Goal: Information Seeking & Learning: Learn about a topic

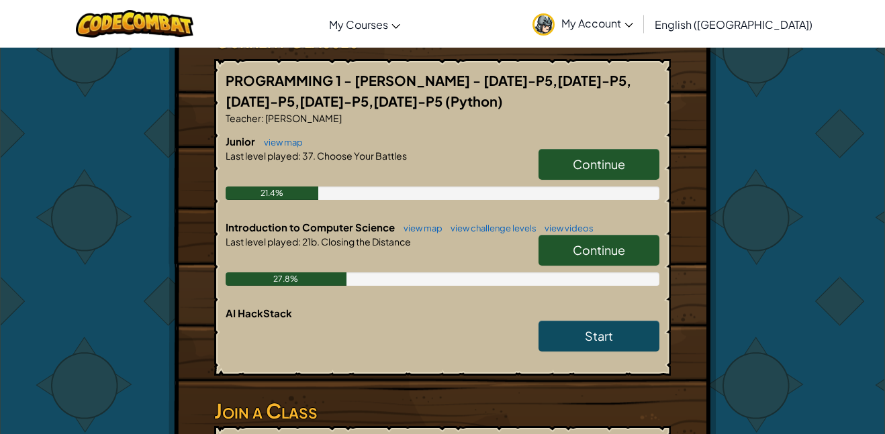
scroll to position [426, 0]
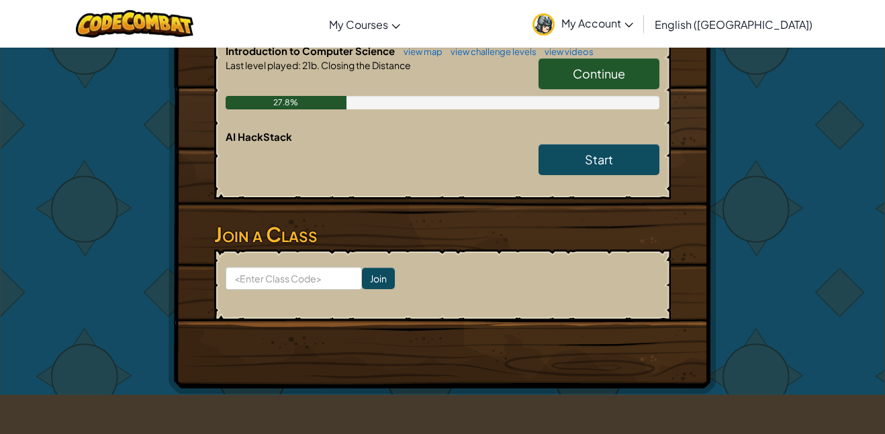
click at [617, 84] on link "Continue" at bounding box center [598, 73] width 121 height 31
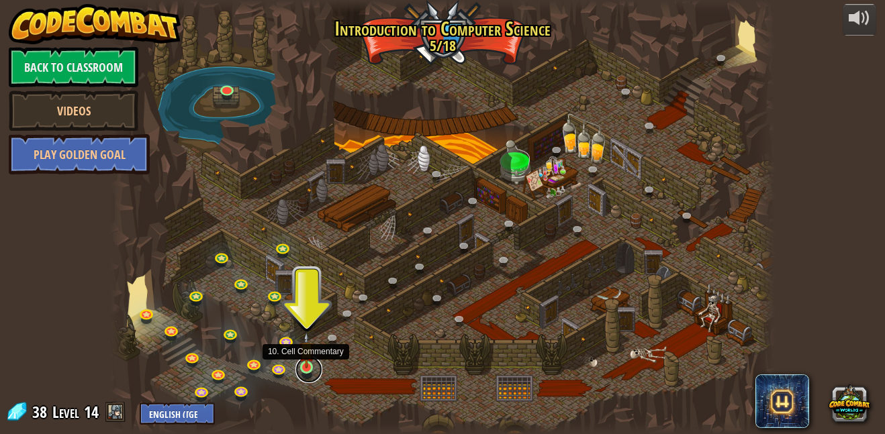
click at [302, 370] on link at bounding box center [308, 369] width 27 height 27
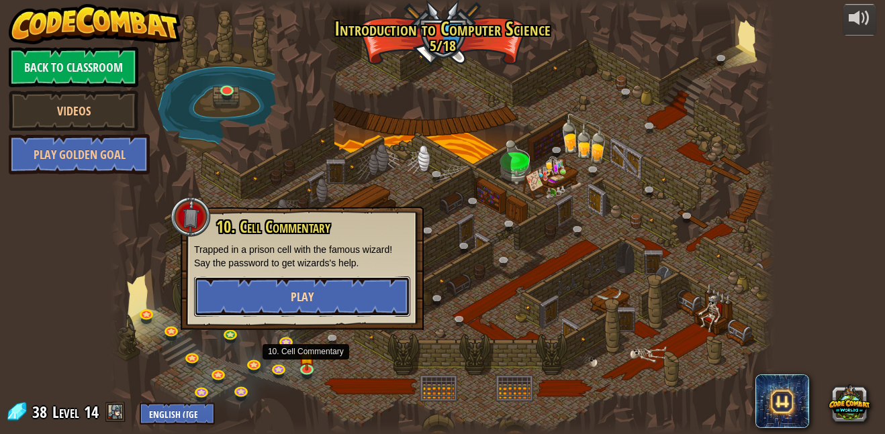
click at [328, 300] on button "Play" at bounding box center [302, 296] width 216 height 40
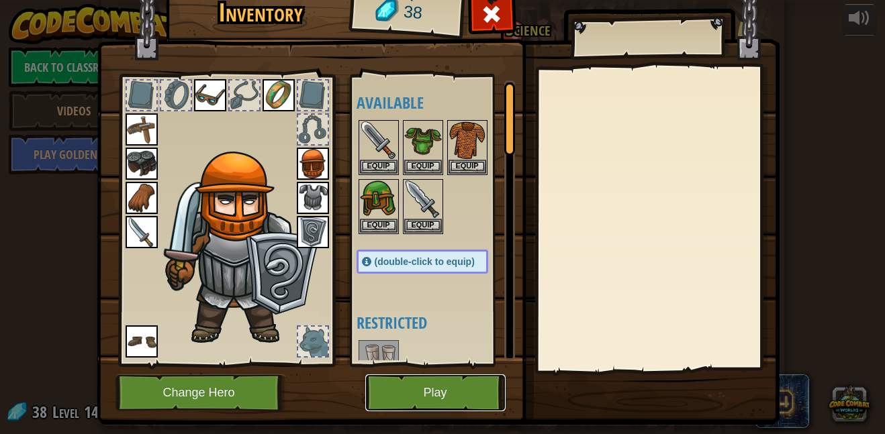
click at [422, 389] on button "Play" at bounding box center [435, 392] width 140 height 37
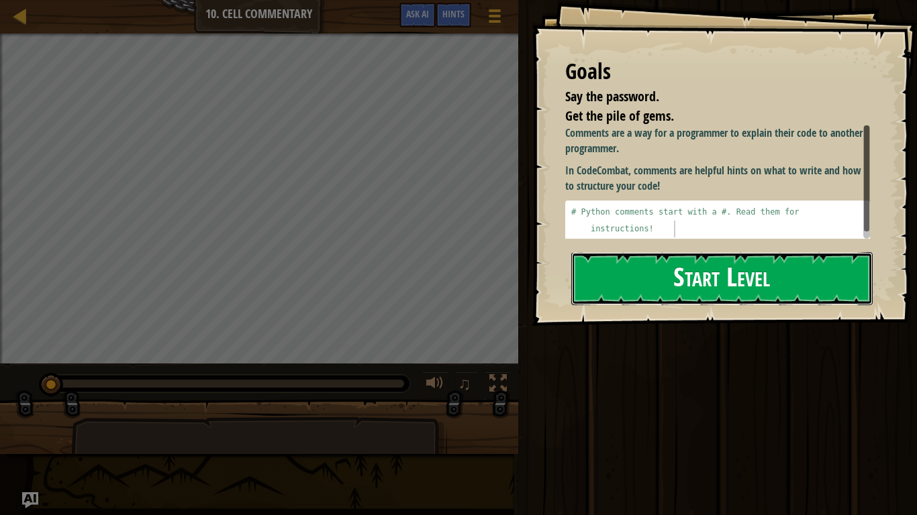
click at [646, 252] on button "Start Level" at bounding box center [721, 278] width 301 height 53
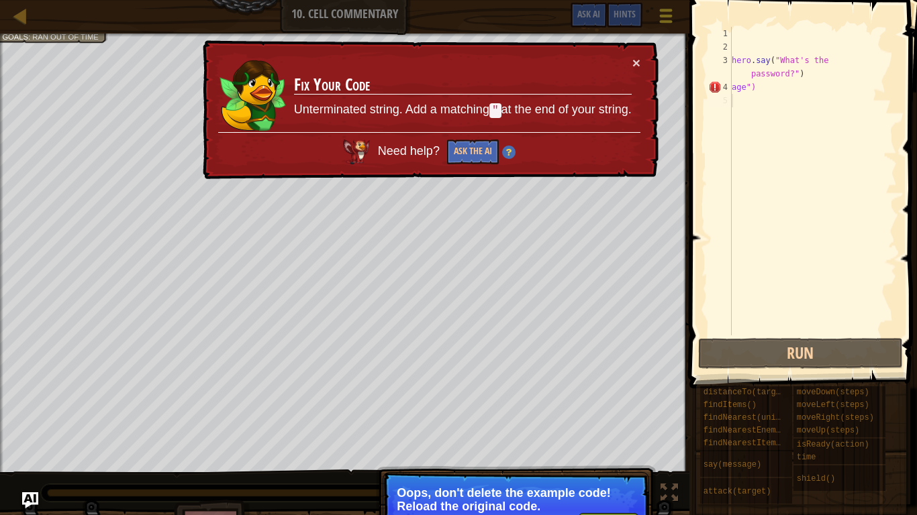
click at [669, 16] on span at bounding box center [666, 16] width 13 height 3
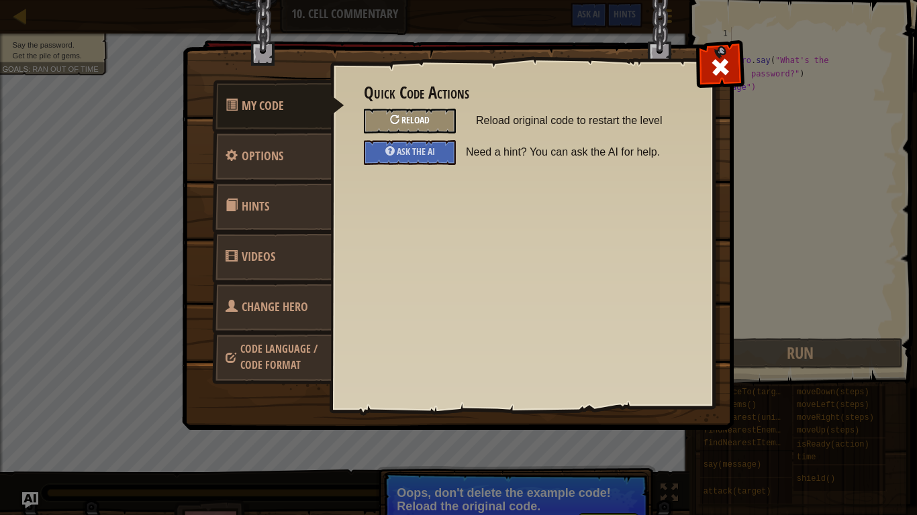
click at [411, 117] on span "Reload" at bounding box center [415, 119] width 28 height 13
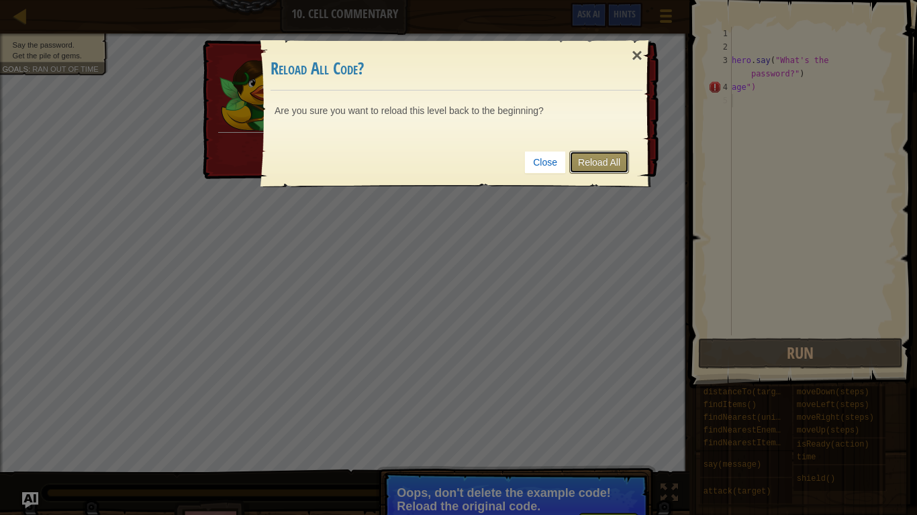
click at [602, 158] on link "Reload All" at bounding box center [599, 162] width 60 height 23
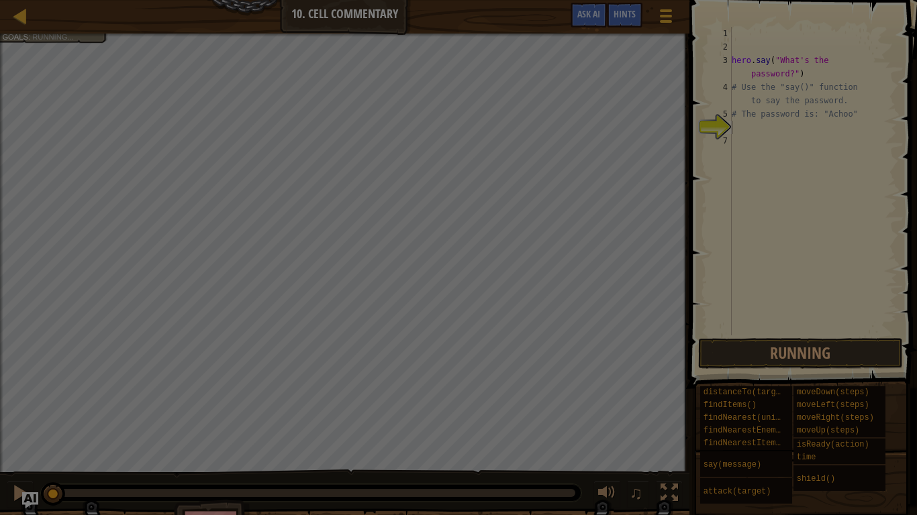
scroll to position [7, 0]
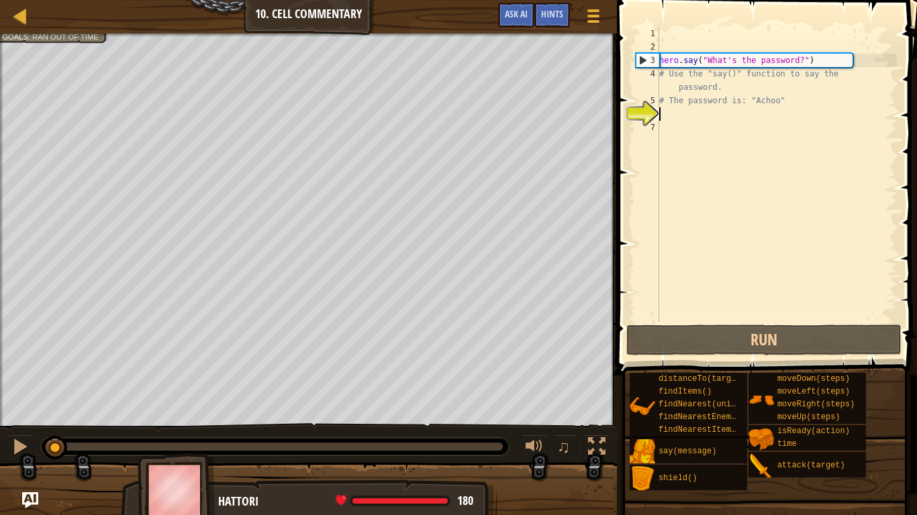
click at [691, 115] on div "hero . say ( "What's the password?" ) # Use the "say()" function to say the pas…" at bounding box center [776, 188] width 240 height 322
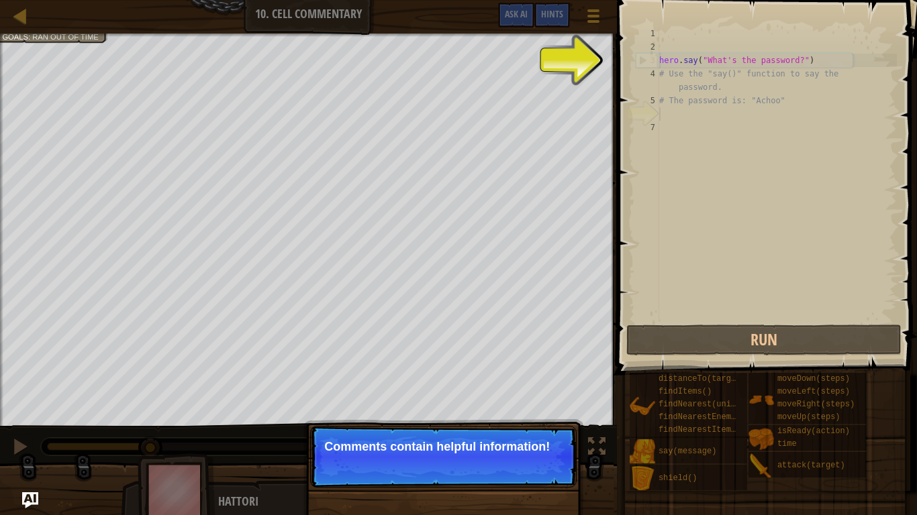
click at [705, 111] on div "hero . say ( "What's the password?" ) # Use the "say()" function to say the pas…" at bounding box center [776, 188] width 240 height 322
click at [702, 115] on div "hero . say ( "What's the password?" ) # Use the "say()" function to say the pas…" at bounding box center [776, 188] width 240 height 322
click at [542, 434] on button "Continue" at bounding box center [538, 464] width 56 height 17
click at [541, 434] on p "Continue This one contains" at bounding box center [443, 457] width 266 height 62
click at [538, 434] on p "Continue This one contains the password f" at bounding box center [443, 457] width 266 height 62
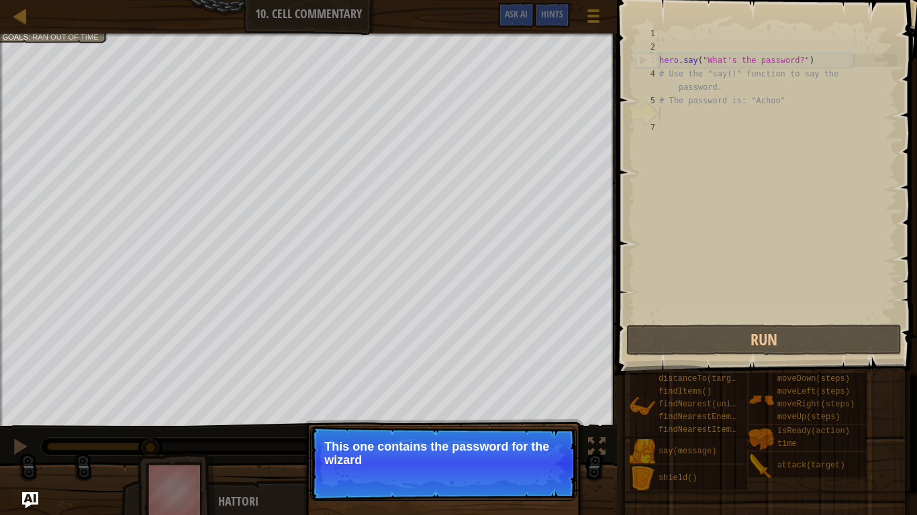
click at [538, 434] on p "Continue This one contains the password for the wizard" at bounding box center [443, 463] width 266 height 75
click at [534, 434] on button "Continue" at bounding box center [538, 478] width 56 height 17
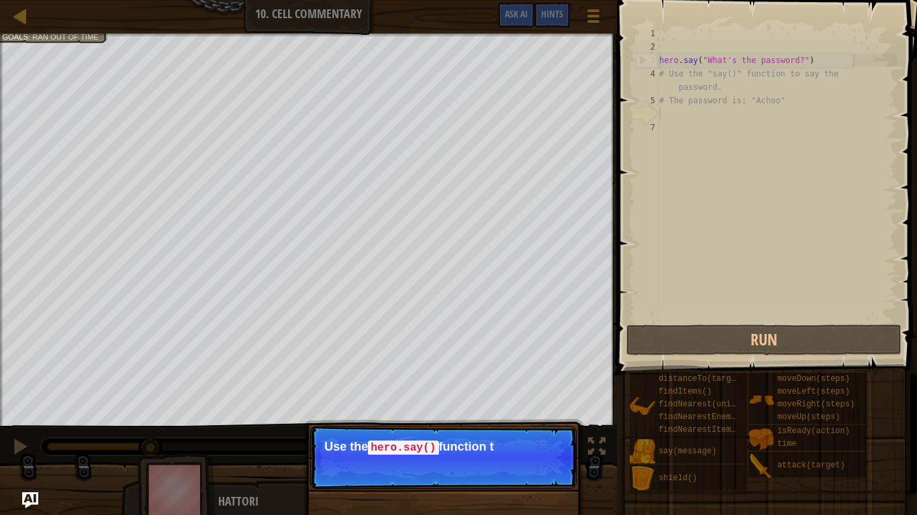
click at [537, 434] on p "Continue Use the hero.say() function t" at bounding box center [443, 457] width 266 height 63
click at [537, 434] on p "Continue Use the hero.say() function to tell t" at bounding box center [443, 457] width 266 height 63
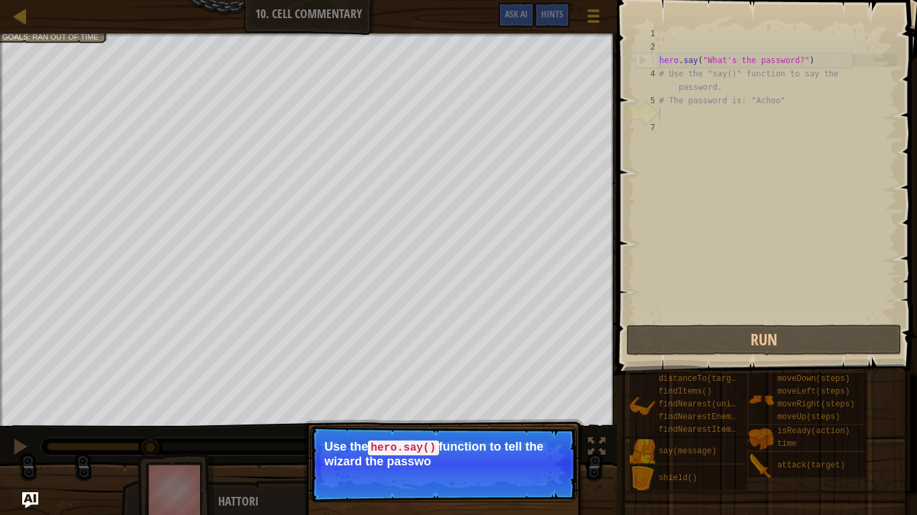
click at [538, 434] on p "Continue Use the hero.say() function to tell the wizard the passwo" at bounding box center [443, 464] width 266 height 77
click at [538, 434] on button "Continue" at bounding box center [538, 479] width 56 height 17
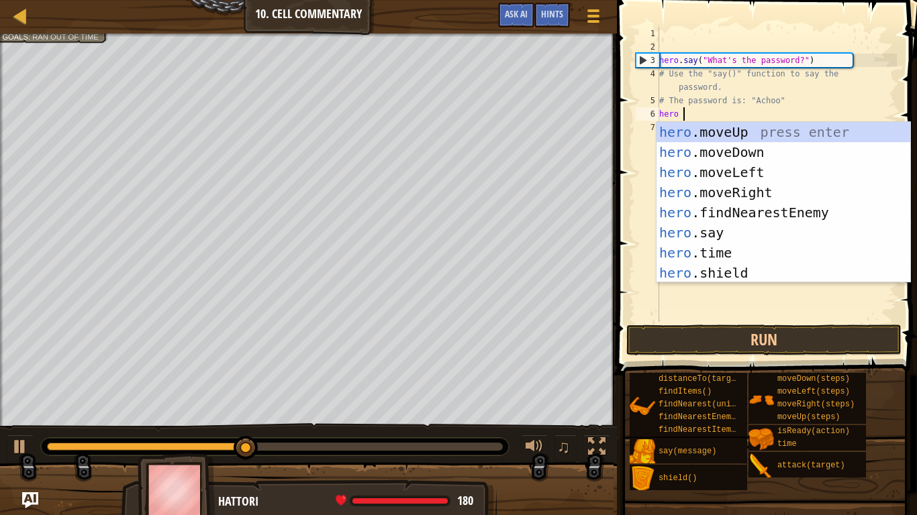
scroll to position [7, 1]
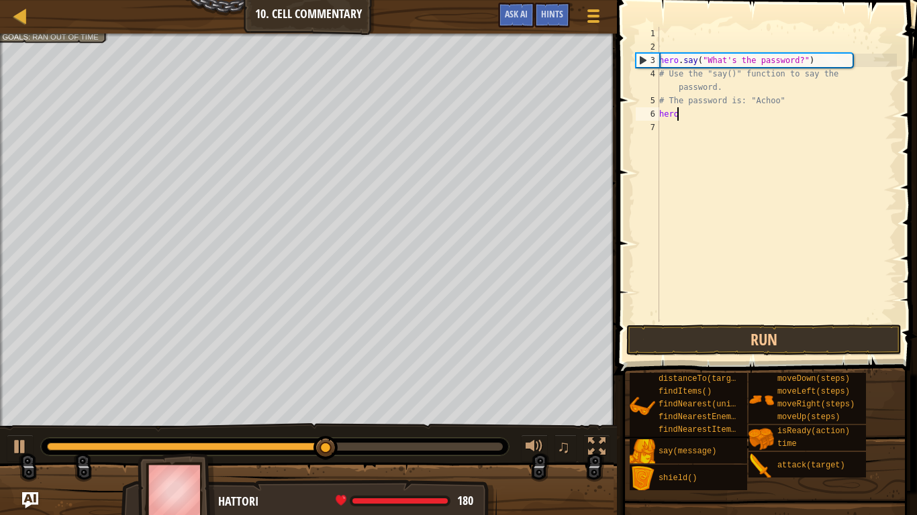
click at [678, 116] on div "hero . say ( "What's the password?" ) # Use the "say()" function to say the pas…" at bounding box center [776, 188] width 240 height 322
click at [677, 115] on div "hero . say ( "What's the password?" ) # Use the "say()" function to say the pas…" at bounding box center [776, 188] width 240 height 322
click at [674, 115] on div "hero . say ( "What's the password?" ) # Use the "say()" function to say the pas…" at bounding box center [776, 188] width 240 height 322
click at [672, 116] on div "hero . say ( "What's the password?" ) # Use the "say()" function to say the pas…" at bounding box center [776, 188] width 240 height 322
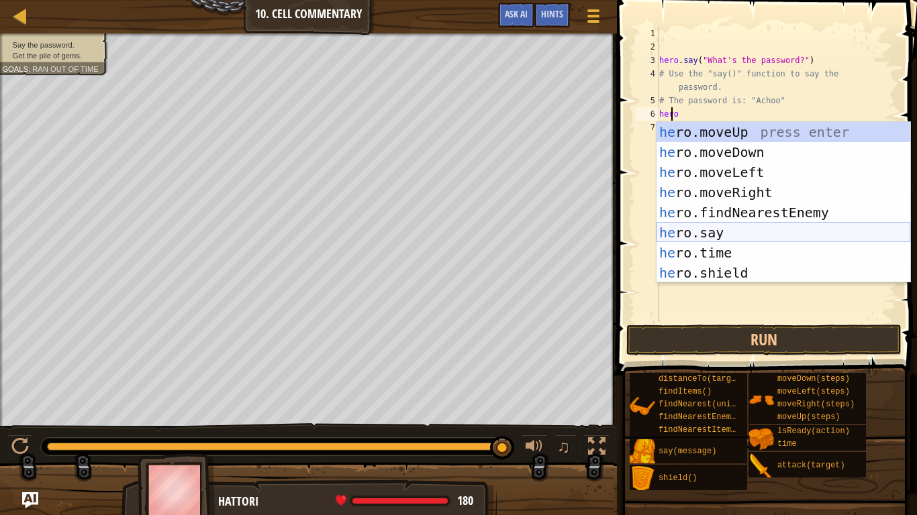
click at [674, 238] on div "he ro.moveUp press enter he ro.moveDown press enter he ro.moveLeft press enter …" at bounding box center [783, 222] width 254 height 201
type textarea "hero.say("message")"
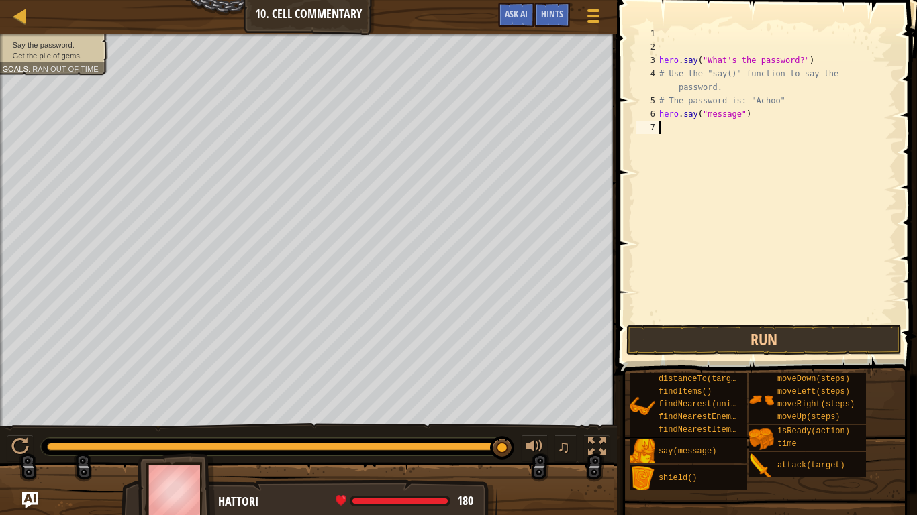
click at [721, 138] on div "hero . say ( "What's the password?" ) # Use the "say()" function to say the pas…" at bounding box center [776, 188] width 240 height 322
click at [701, 108] on div "hero . say ( "What's the password?" ) # Use the "say()" function to say the pas…" at bounding box center [776, 188] width 240 height 322
click at [701, 114] on div "hero . say ( "What's the password?" ) # Use the "say()" function to say the pas…" at bounding box center [776, 188] width 240 height 322
click at [678, 115] on div "hero . say ( "What's the password?" ) # Use the "say()" function to say the pas…" at bounding box center [776, 188] width 240 height 322
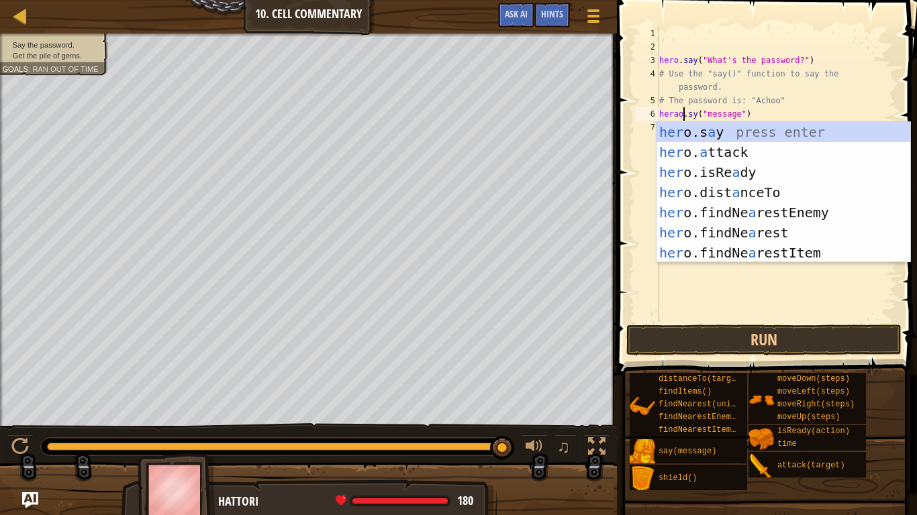
scroll to position [7, 1]
click at [711, 131] on div "her o.s a y press enter her o. a ttack press enter her o.isRe a dy press enter …" at bounding box center [783, 212] width 254 height 181
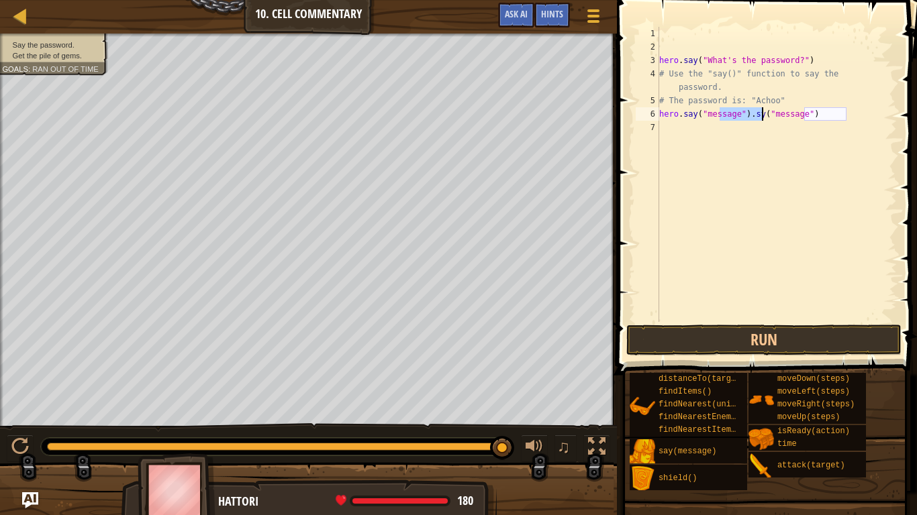
click at [774, 111] on div "hero . say ( "What's the password?" ) # Use the "say()" function to say the pas…" at bounding box center [776, 188] width 240 height 322
click at [772, 117] on div "hero . say ( "What's the password?" ) # Use the "say()" function to say the pas…" at bounding box center [776, 188] width 240 height 322
click at [776, 116] on div "hero . say ( "What's the password?" ) # Use the "say()" function to say the pas…" at bounding box center [776, 188] width 240 height 322
click at [765, 117] on div "hero . say ( "What's the password?" ) # Use the "say()" function to say the pas…" at bounding box center [776, 188] width 240 height 322
drag, startPoint x: 774, startPoint y: 110, endPoint x: 703, endPoint y: 116, distance: 71.4
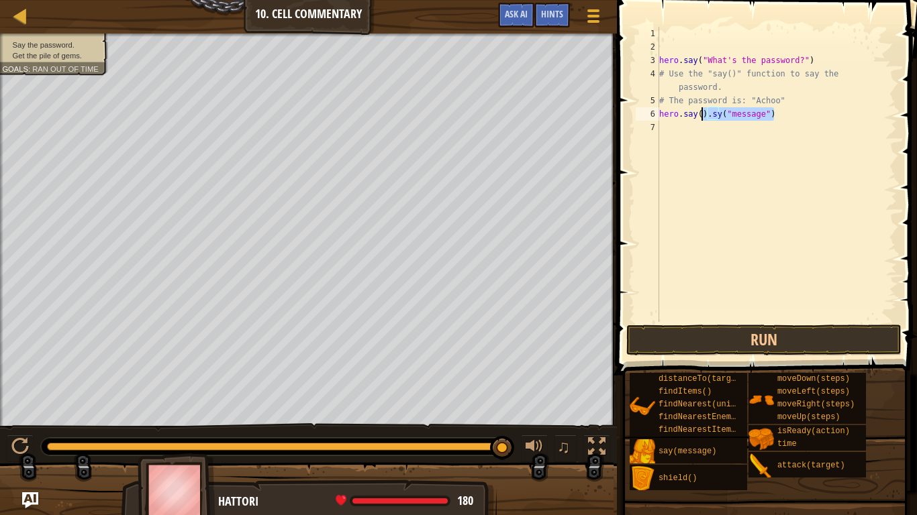
click at [703, 116] on div "hero . say ( "What's the password?" ) # Use the "say()" function to say the pas…" at bounding box center [776, 188] width 240 height 322
click at [754, 108] on div "hero . say ( "What's the password?" ) # Use the "say()" function to say the pas…" at bounding box center [776, 174] width 240 height 295
click at [798, 99] on div "hero . say ( "What's the password?" ) # Use the "say()" function to say the pas…" at bounding box center [776, 188] width 240 height 322
type textarea "# The password is: "Achoo""
click at [742, 98] on div "hero . say ( "What's the password?" ) # Use the "say()" function to say the pas…" at bounding box center [776, 188] width 240 height 322
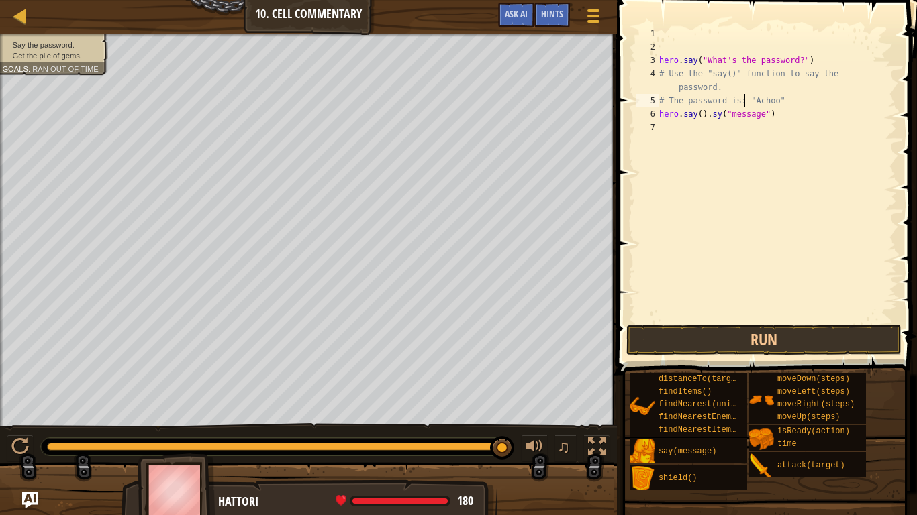
click at [790, 97] on div "hero . say ( "What's the password?" ) # Use the "say()" function to say the pas…" at bounding box center [776, 188] width 240 height 322
click at [789, 97] on div "hero . say ( "What's the password?" ) # Use the "say()" function to say the pas…" at bounding box center [776, 188] width 240 height 322
click at [850, 98] on div "hero . say ( "What's the password?" ) # Use the "say()" function to say the pas…" at bounding box center [776, 188] width 240 height 322
click at [708, 134] on div "hero . say ( "What's the password?" ) # Use the "say()" function to say the pas…" at bounding box center [776, 188] width 240 height 322
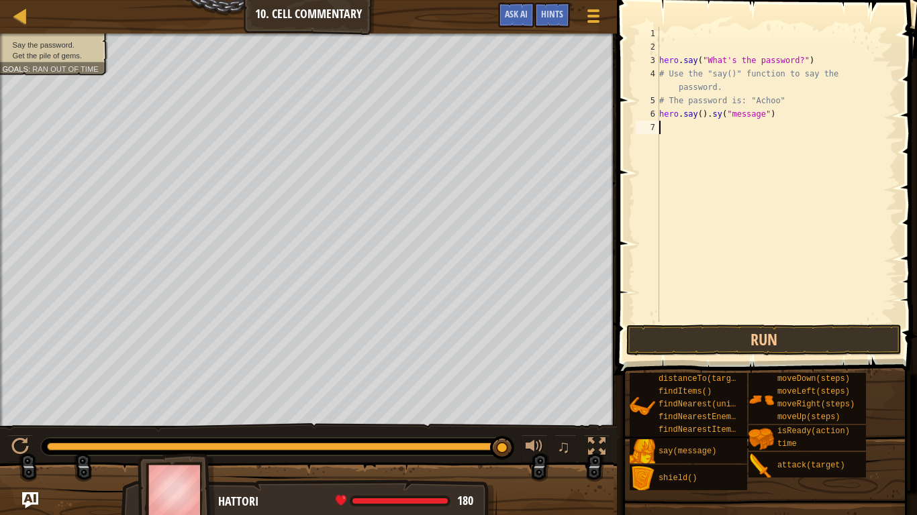
click at [760, 212] on div "hero . say ( "What's the password?" ) # Use the "say()" function to say the pas…" at bounding box center [776, 188] width 240 height 322
click at [817, 193] on div "hero . say ( "What's the password?" ) # Use the "say()" function to say the pas…" at bounding box center [776, 188] width 240 height 322
click at [827, 160] on div "hero . say ( "What's the password?" ) # Use the "say()" function to say the pas…" at bounding box center [776, 188] width 240 height 322
click at [823, 130] on div "hero . say ( "What's the password?" ) # Use the "say()" function to say the pas…" at bounding box center [776, 188] width 240 height 322
click at [821, 129] on div "hero . say ( "What's the password?" ) # Use the "say()" function to say the pas…" at bounding box center [776, 188] width 240 height 322
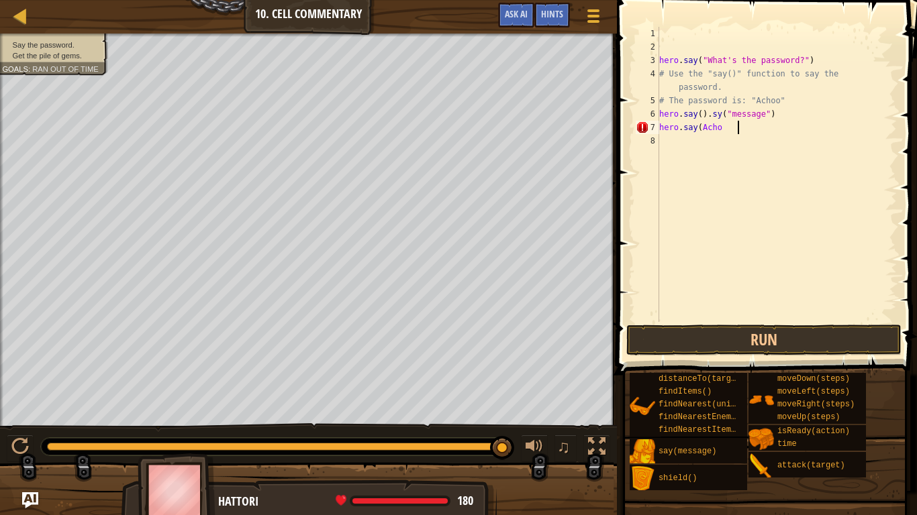
scroll to position [7, 4]
drag, startPoint x: 752, startPoint y: 114, endPoint x: 656, endPoint y: 112, distance: 96.0
click at [656, 112] on div "hero.say(Achoo) 1 2 3 4 5 6 7 8 hero . say ( "What's the password?" ) # Use the…" at bounding box center [765, 174] width 264 height 295
drag, startPoint x: 699, startPoint y: 113, endPoint x: 627, endPoint y: 109, distance: 71.9
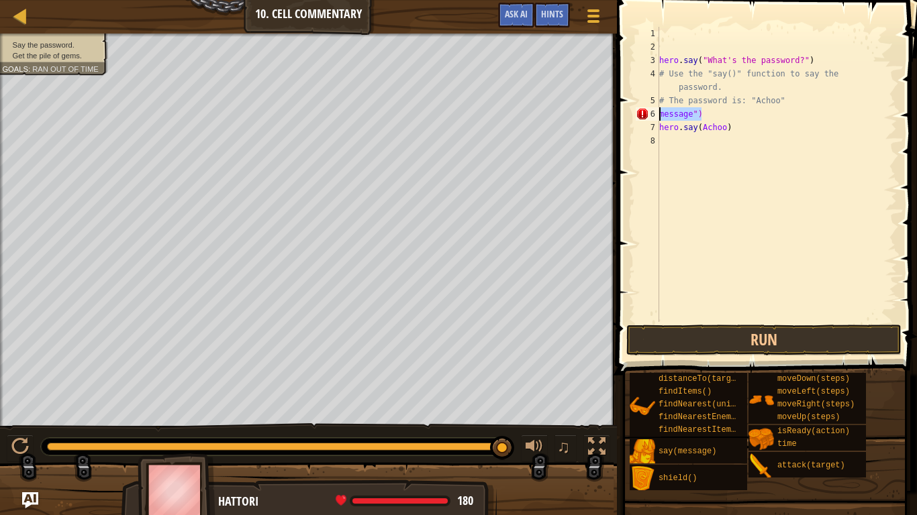
click at [627, 109] on div "message") 1 2 3 4 5 6 7 8 hero . say ( "What's the password?" ) # Use the "say(…" at bounding box center [765, 214] width 304 height 415
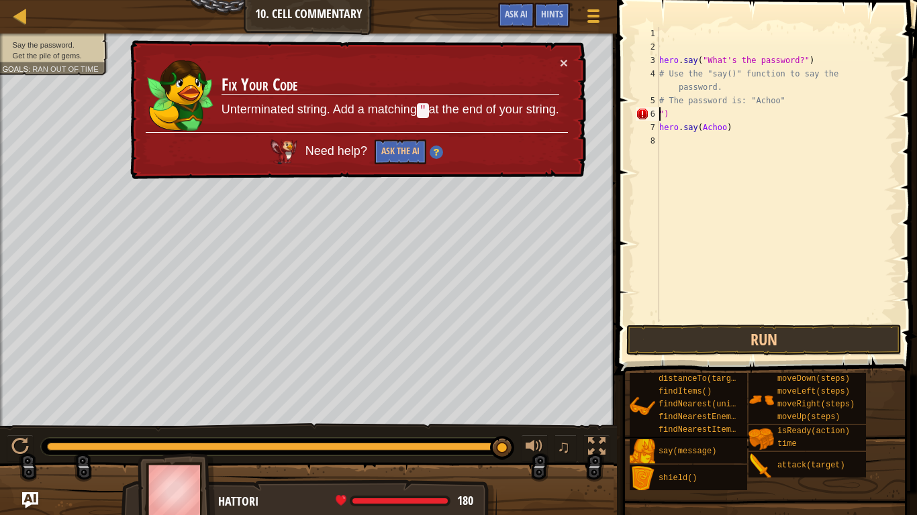
click at [741, 126] on div "hero . say ( "What's the password?" ) # Use the "say()" function to say the pas…" at bounding box center [776, 188] width 240 height 322
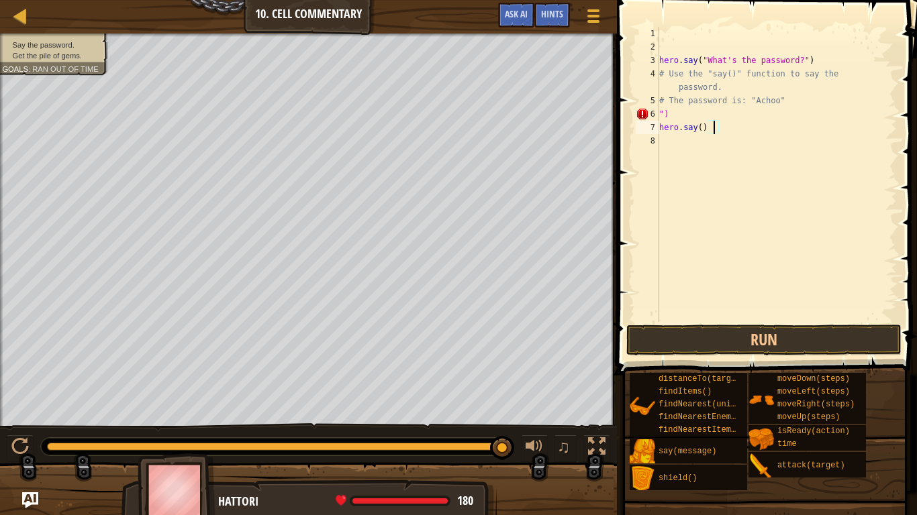
click at [739, 126] on div "hero . say ( "What's the password?" ) # Use the "say()" function to say the pas…" at bounding box center [776, 188] width 240 height 322
click at [695, 126] on div "hero . say ( "What's the password?" ) # Use the "say()" function to say the pas…" at bounding box center [776, 188] width 240 height 322
drag, startPoint x: 691, startPoint y: 128, endPoint x: 650, endPoint y: 128, distance: 40.3
click at [650, 128] on div "hero.ay() 1 2 3 4 5 6 7 8 hero . say ( "What's the password?" ) # Use the "say(…" at bounding box center [765, 174] width 264 height 295
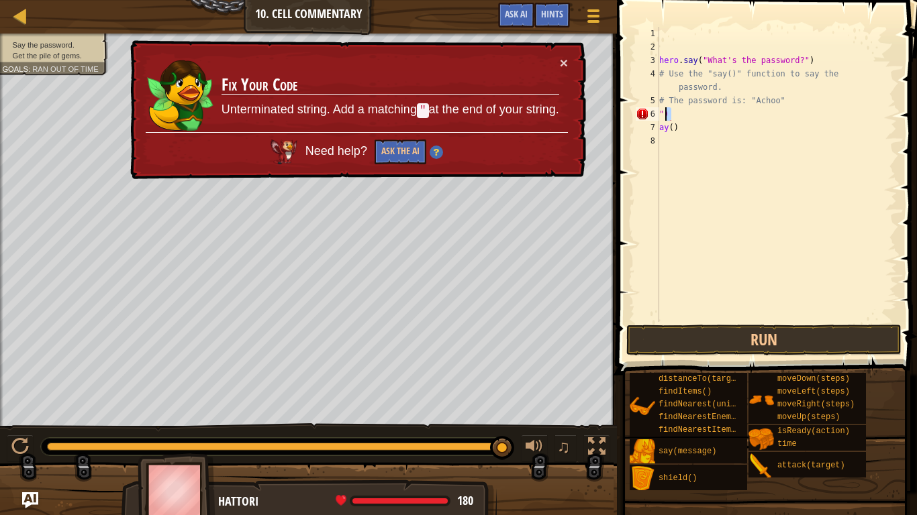
drag, startPoint x: 670, startPoint y: 110, endPoint x: 654, endPoint y: 111, distance: 16.2
click at [654, 111] on div "ay() 1 2 3 4 5 6 7 8 hero . say ( "What's the password?" ) # Use the "say()" fu…" at bounding box center [765, 174] width 264 height 295
type textarea "")"
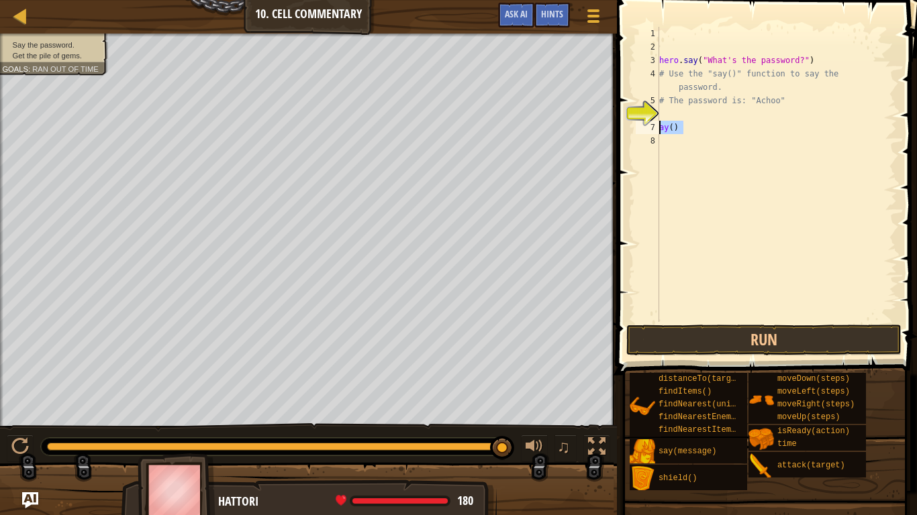
drag, startPoint x: 682, startPoint y: 125, endPoint x: 637, endPoint y: 124, distance: 45.0
click at [637, 124] on div "1 2 3 4 5 6 7 8 hero . say ( "What's the password?" ) # Use the "say()" functio…" at bounding box center [765, 174] width 264 height 295
type textarea "ay()"
click at [663, 111] on div "hero . say ( "What's the password?" ) # Use the "say()" function to say the pas…" at bounding box center [776, 188] width 240 height 322
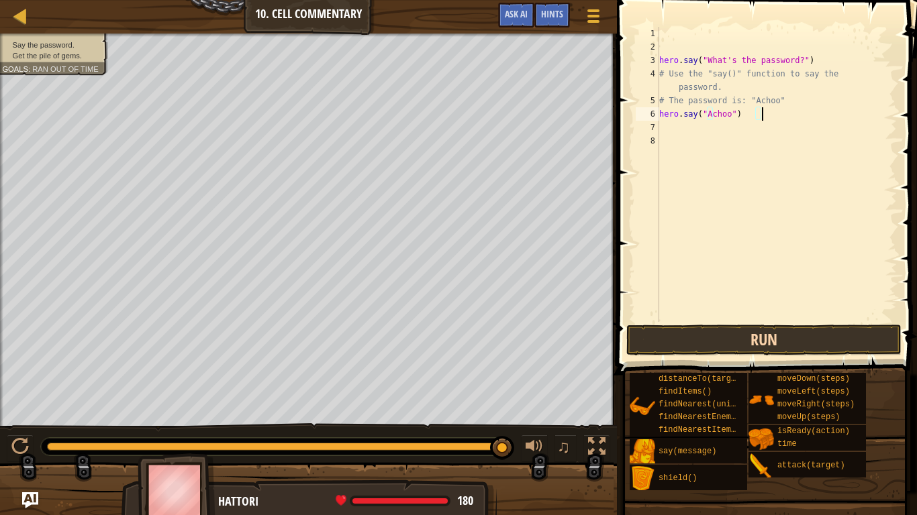
type textarea "hero.say("Achoo")"
click at [722, 332] on button "Run" at bounding box center [763, 340] width 275 height 31
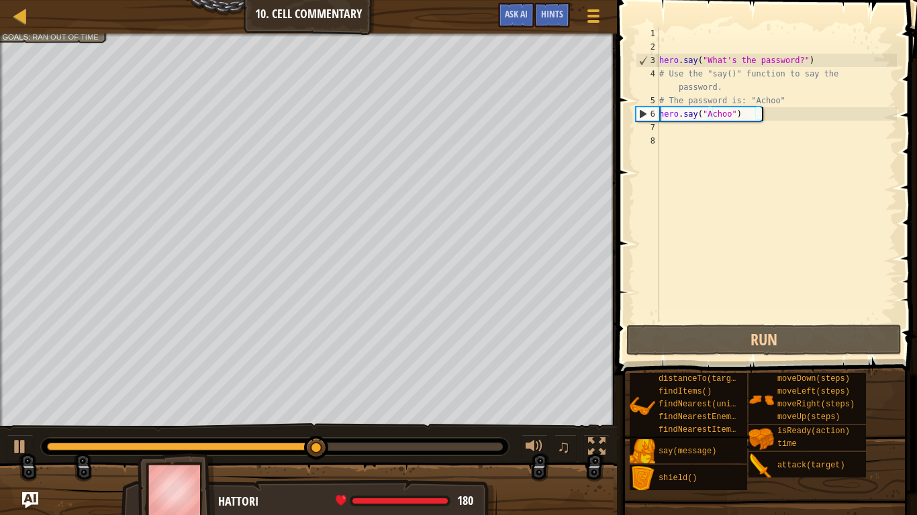
click at [674, 135] on div "hero . say ( "What's the password?" ) # Use the "say()" function to say the pas…" at bounding box center [776, 188] width 240 height 322
click at [674, 131] on div "hero . say ( "What's the password?" ) # Use the "say()" function to say the pas…" at bounding box center [776, 188] width 240 height 322
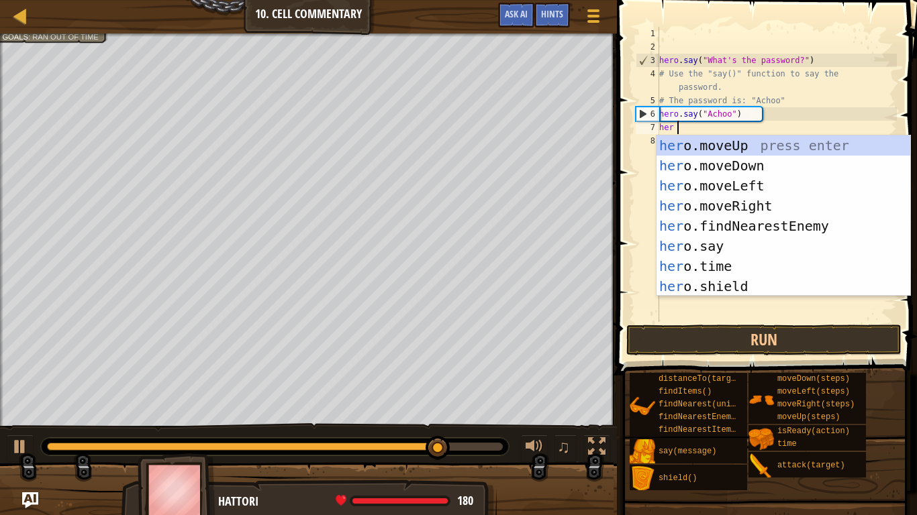
type textarea "hero"
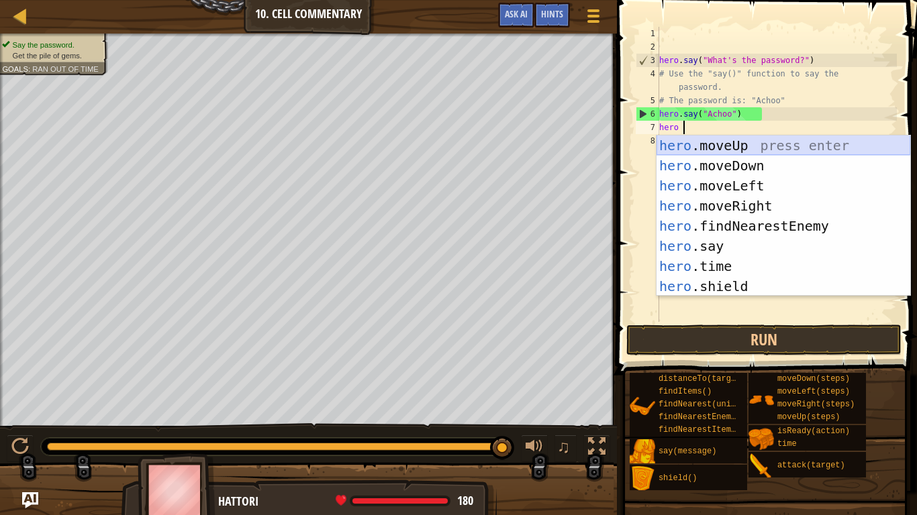
click at [704, 144] on div "hero .moveUp press enter hero .moveDown press enter hero .moveLeft press enter …" at bounding box center [783, 236] width 254 height 201
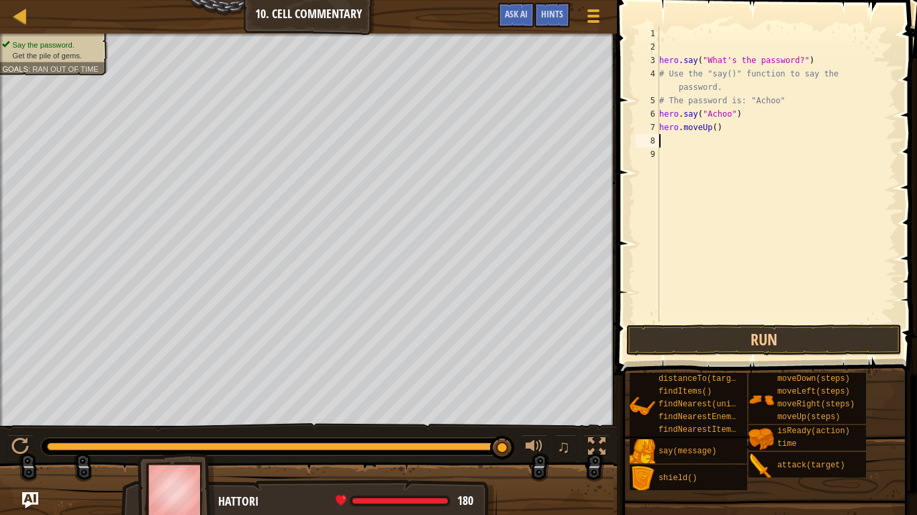
click at [719, 129] on div "hero . say ( "What's the password?" ) # Use the "say()" function to say the pas…" at bounding box center [776, 188] width 240 height 322
type textarea "hero.movep()"
drag, startPoint x: 731, startPoint y: 125, endPoint x: 632, endPoint y: 129, distance: 99.4
click at [632, 129] on div "hero.movep() 1 2 3 4 5 6 7 8 9 hero . say ( "What's the password?" ) # Use the …" at bounding box center [765, 214] width 304 height 415
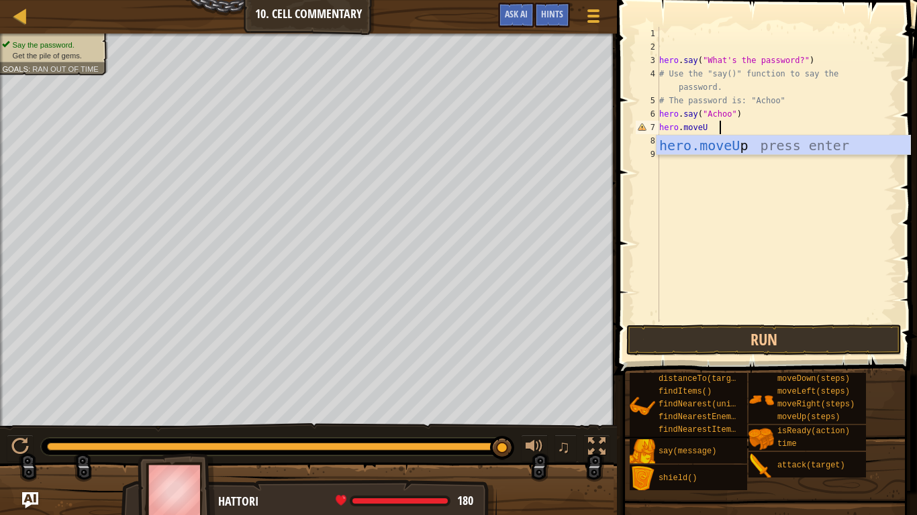
scroll to position [7, 4]
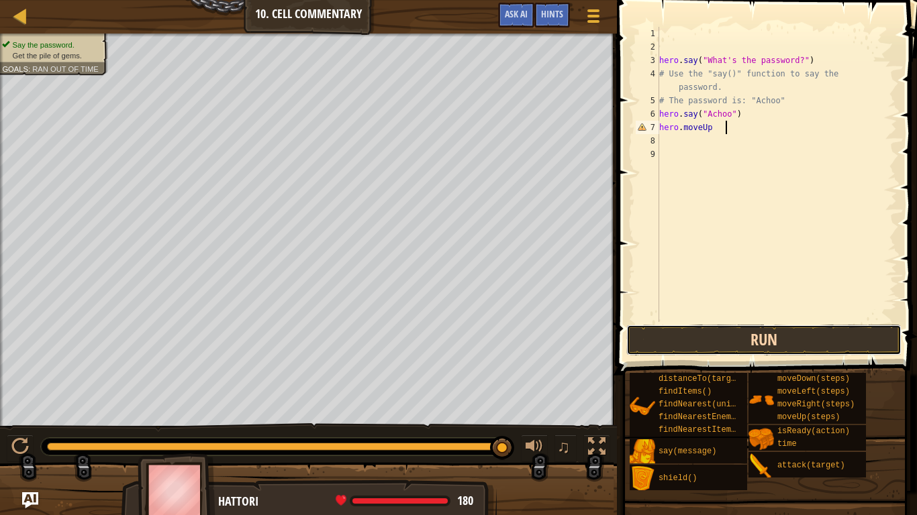
click at [753, 346] on button "Run" at bounding box center [763, 340] width 275 height 31
click at [753, 334] on button "Run" at bounding box center [763, 340] width 275 height 31
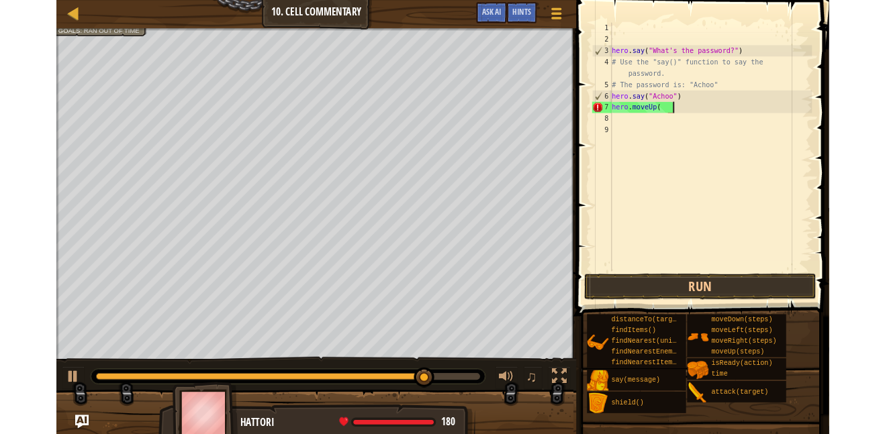
scroll to position [7, 5]
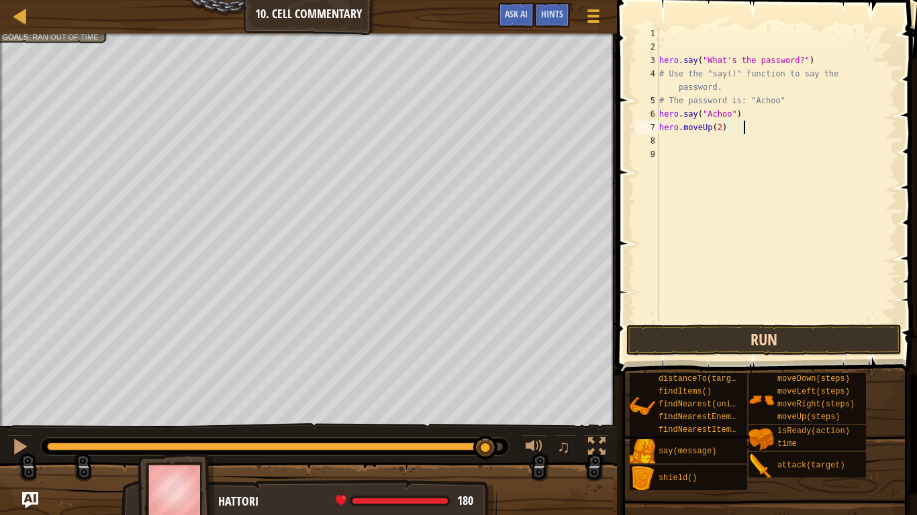
type textarea "hero.moveUp(2)"
click at [829, 333] on button "Run" at bounding box center [763, 340] width 275 height 31
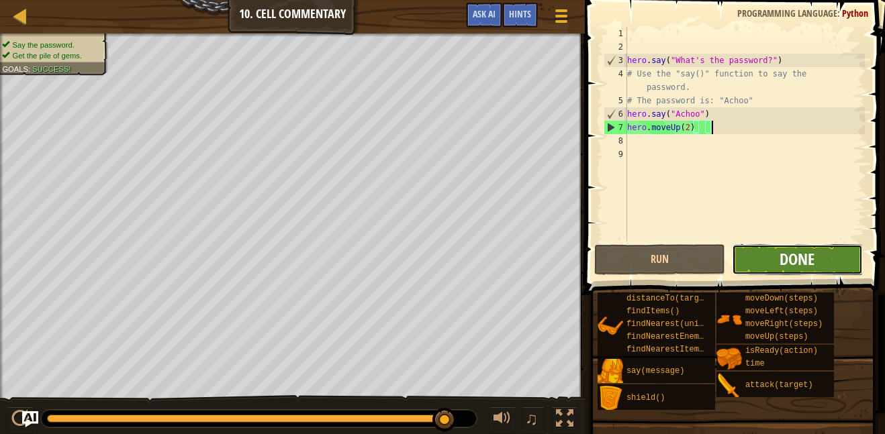
click at [783, 259] on span "Done" at bounding box center [796, 258] width 35 height 21
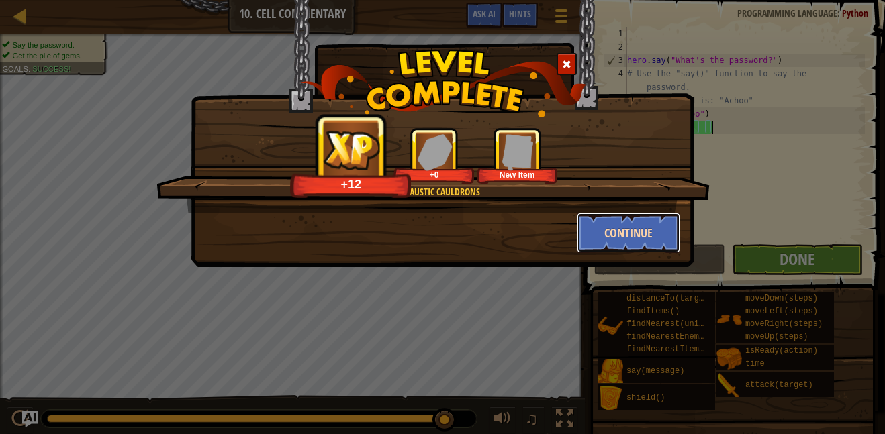
click at [590, 235] on button "Continue" at bounding box center [628, 233] width 104 height 40
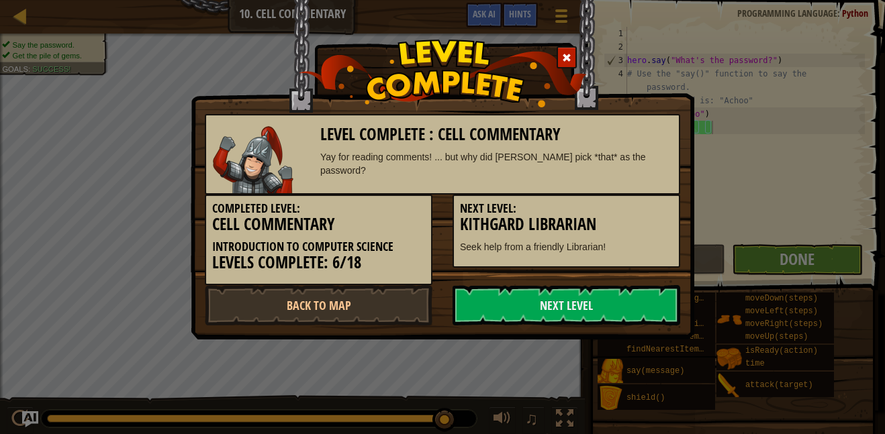
click at [591, 234] on h3 "Kithgard Librarian" at bounding box center [566, 224] width 213 height 18
click at [563, 308] on link "Next Level" at bounding box center [566, 305] width 228 height 40
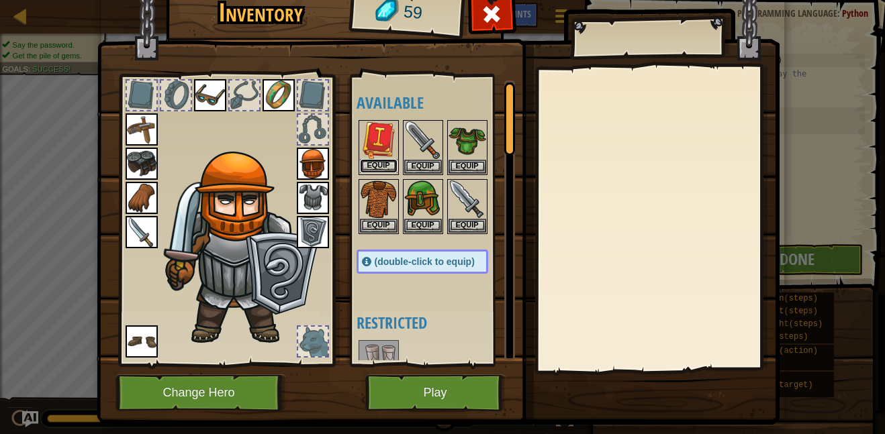
click at [377, 170] on button "Equip" at bounding box center [379, 166] width 38 height 14
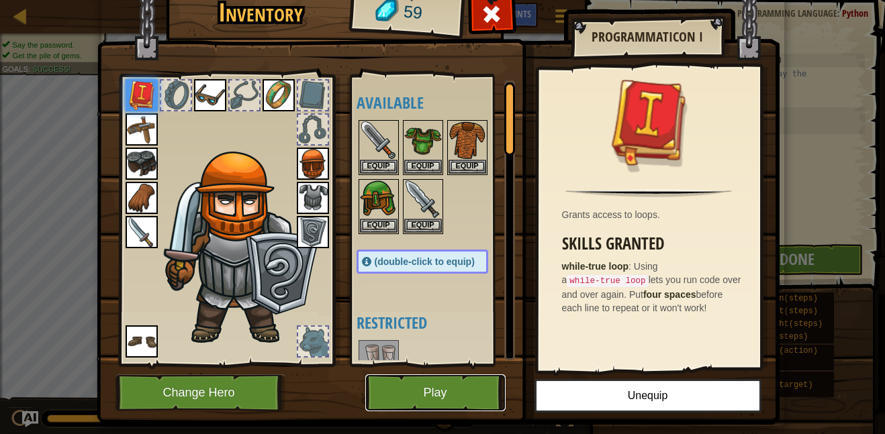
click at [450, 396] on button "Play" at bounding box center [435, 392] width 140 height 37
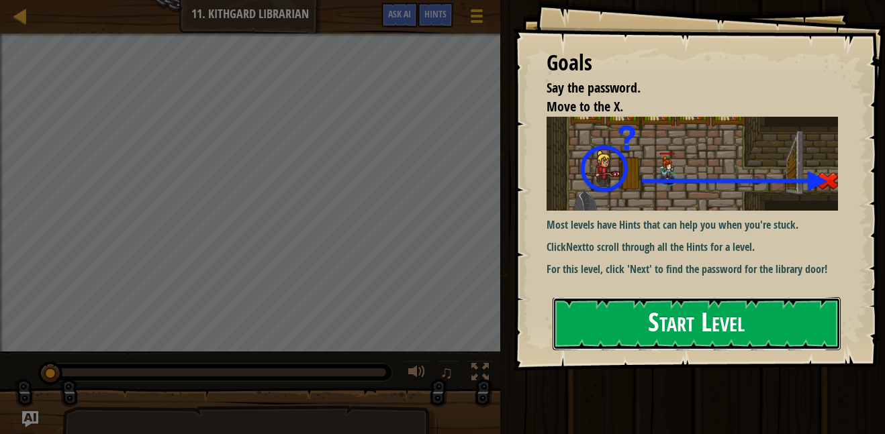
click at [611, 330] on button "Start Level" at bounding box center [696, 323] width 288 height 53
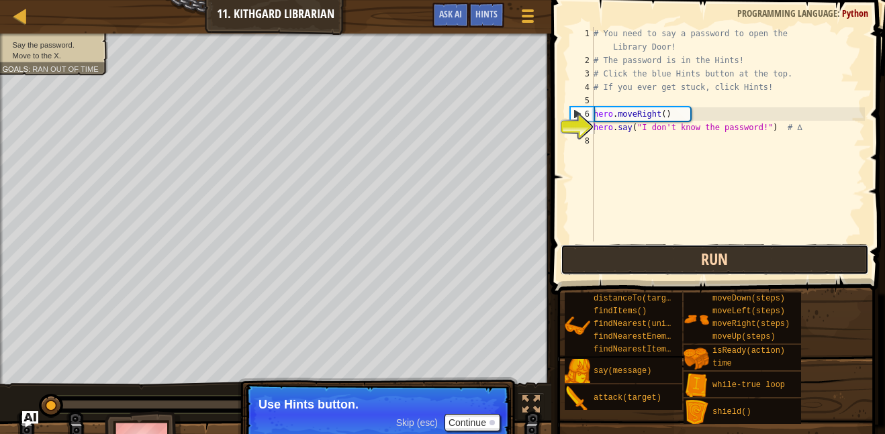
click at [656, 261] on button "Run" at bounding box center [714, 259] width 308 height 31
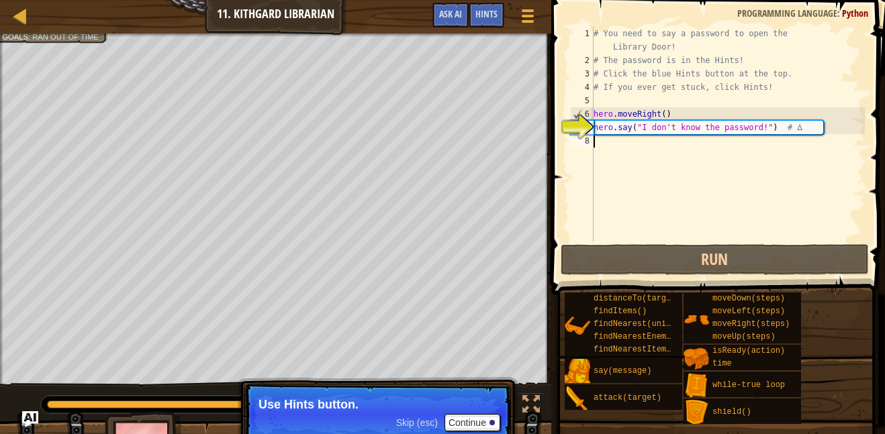
click at [621, 139] on div "# You need to say a password to open the Library Door! # The password is in the…" at bounding box center [728, 154] width 274 height 255
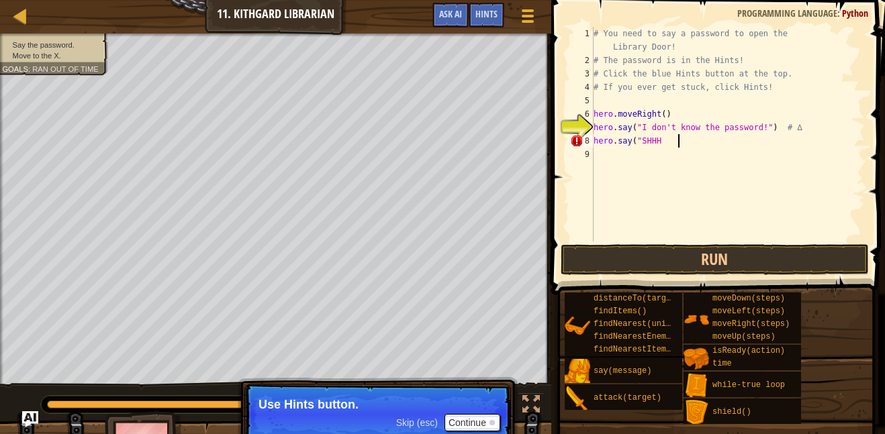
scroll to position [6, 4]
click at [627, 254] on button "Run" at bounding box center [714, 259] width 308 height 31
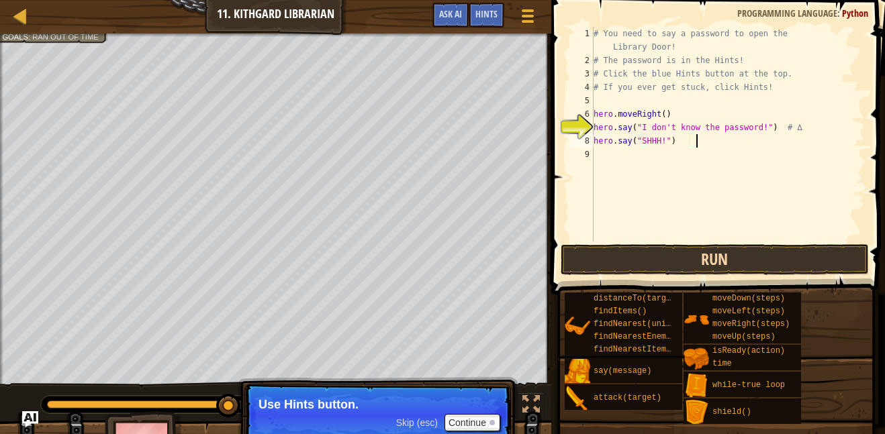
type textarea "hero.say("SHHH!")"
click at [740, 254] on button "Run" at bounding box center [714, 259] width 308 height 31
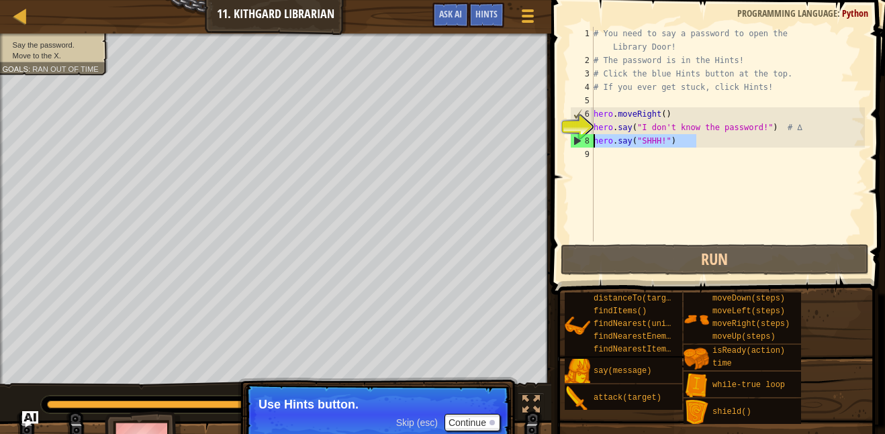
drag, startPoint x: 703, startPoint y: 142, endPoint x: 569, endPoint y: 142, distance: 133.6
click at [569, 142] on div "hero.say("SHHH!") 1 2 3 4 5 6 7 8 9 # You need to say a password to open the Li…" at bounding box center [715, 134] width 297 height 215
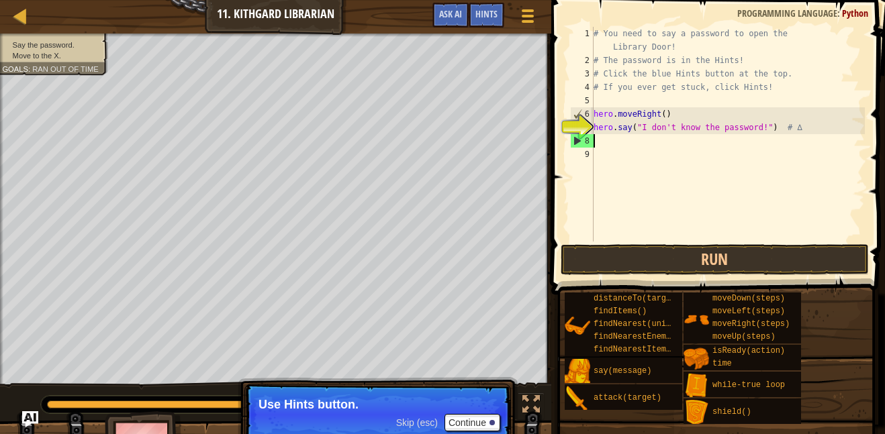
scroll to position [6, 0]
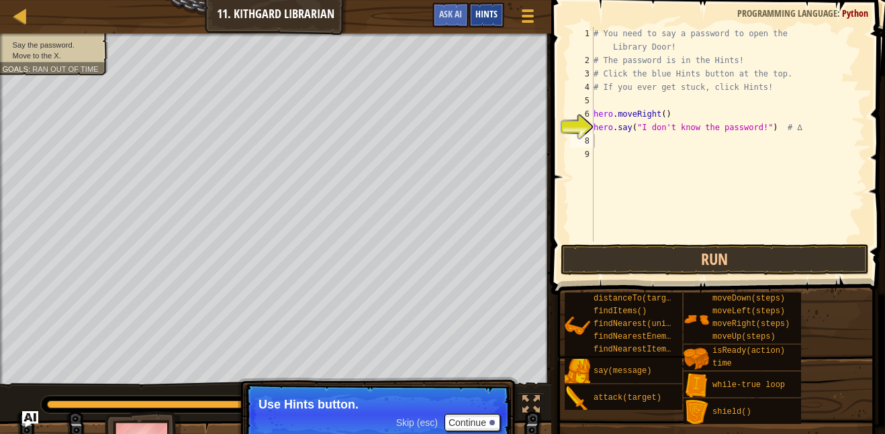
click at [481, 10] on span "Hints" at bounding box center [486, 13] width 22 height 13
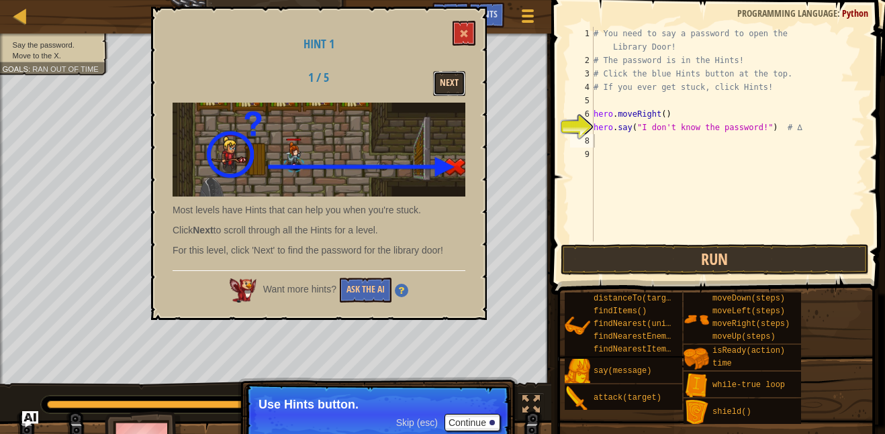
click at [446, 90] on button "Next" at bounding box center [449, 83] width 32 height 25
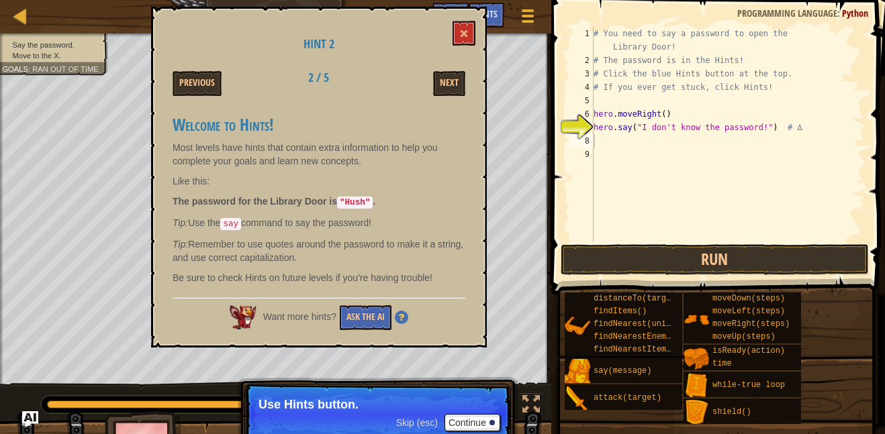
click at [637, 140] on div "# You need to say a password to open the Library Door! # The password is in the…" at bounding box center [728, 154] width 274 height 255
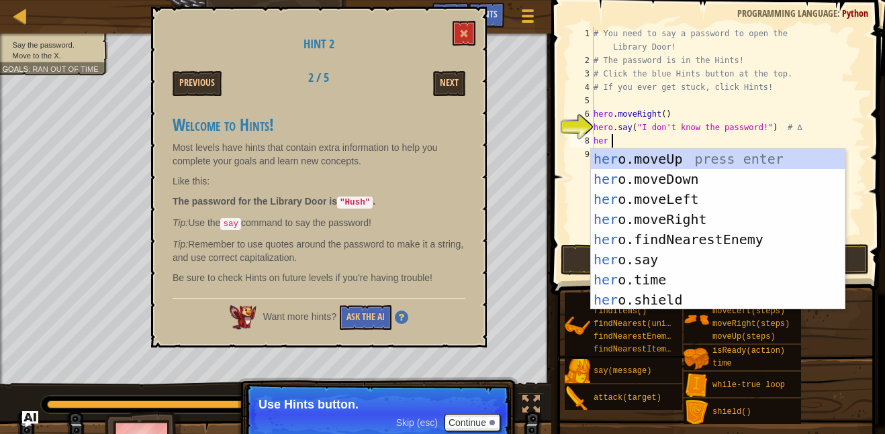
scroll to position [6, 1]
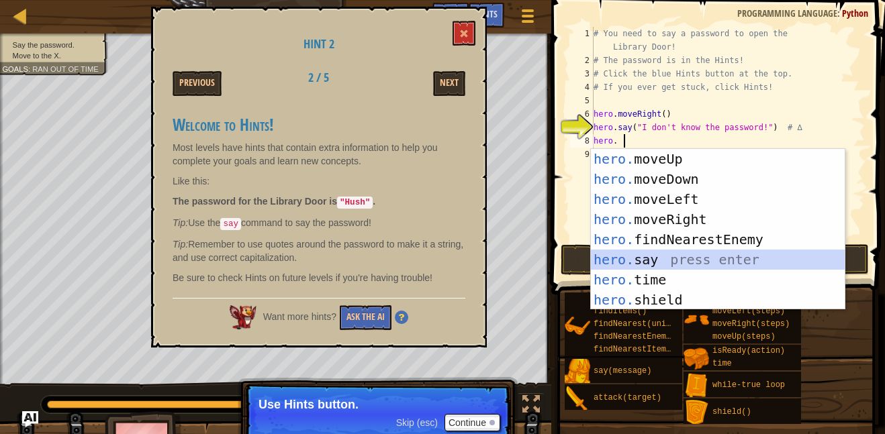
click at [639, 262] on div "hero. moveUp press enter hero. moveDown press enter hero. moveLeft press enter …" at bounding box center [718, 249] width 254 height 201
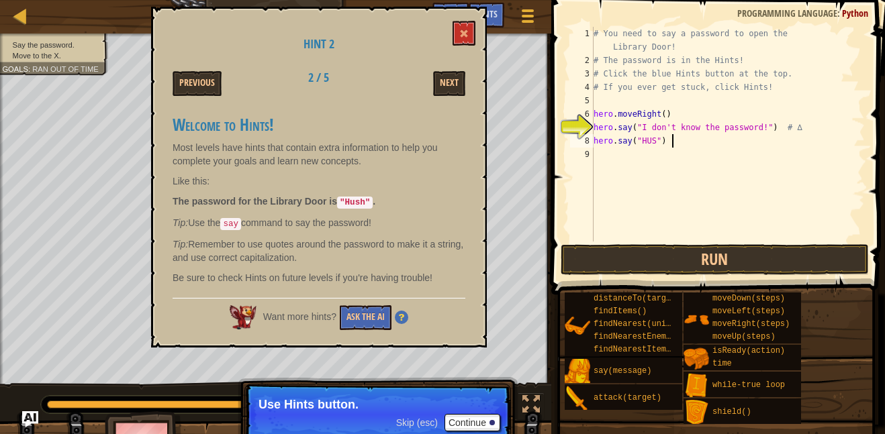
type textarea "hero.say("HUSH")"
click at [676, 145] on div "# You need to say a password to open the Library Door! # The password is in the…" at bounding box center [728, 154] width 274 height 255
click at [643, 152] on div "# You need to say a password to open the Library Door! # The password is in the…" at bounding box center [728, 154] width 274 height 255
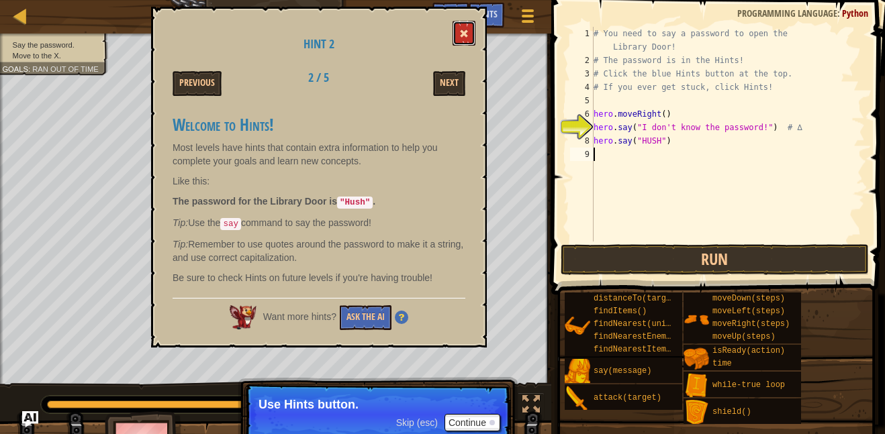
click at [471, 34] on button at bounding box center [463, 33] width 23 height 25
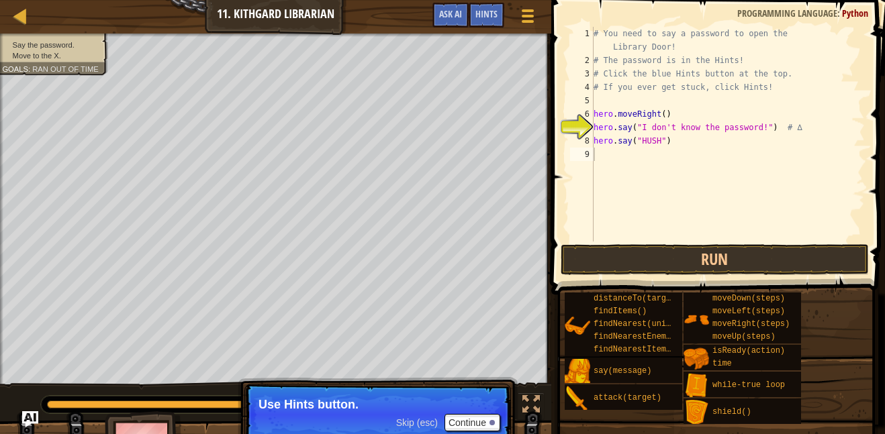
click at [603, 156] on div "# You need to say a password to open the Library Door! # The password is in the…" at bounding box center [728, 154] width 274 height 255
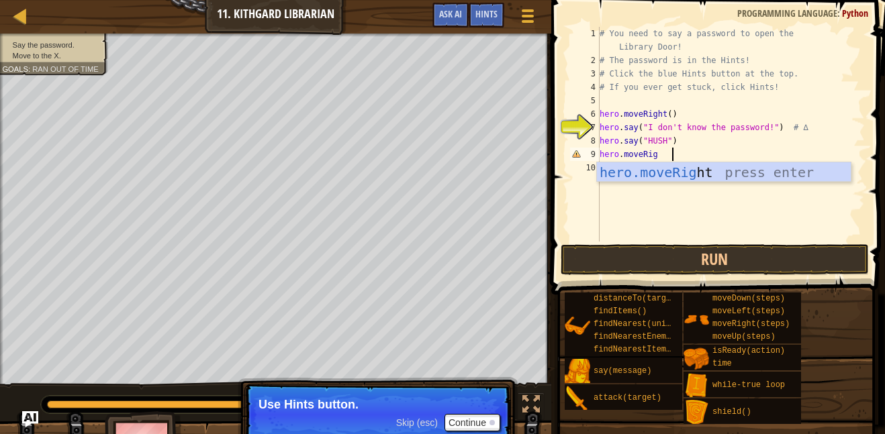
scroll to position [6, 5]
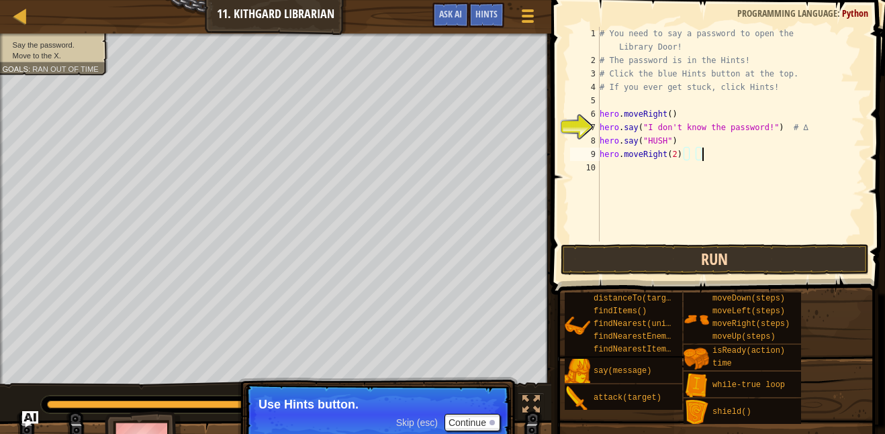
type textarea "hero.moveRight(2)"
click at [715, 257] on button "Run" at bounding box center [714, 259] width 308 height 31
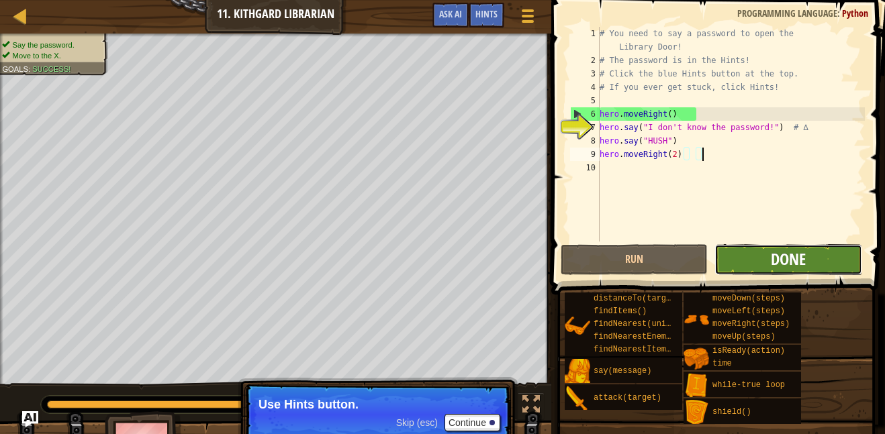
click at [785, 249] on span "Done" at bounding box center [787, 258] width 35 height 21
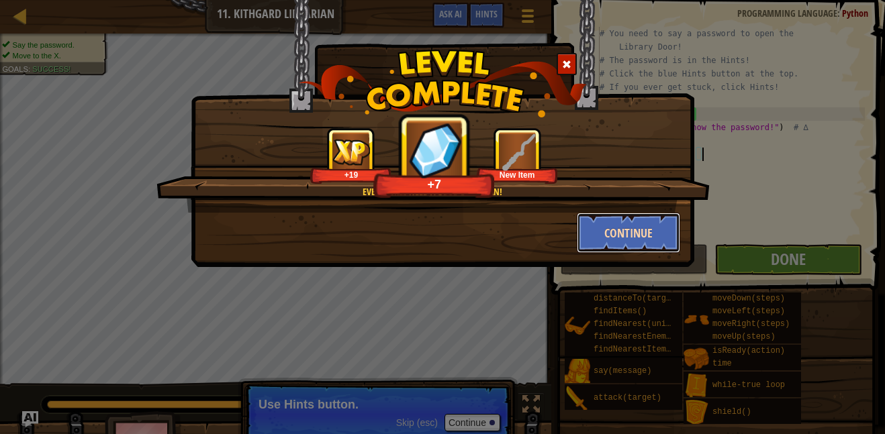
click at [669, 228] on button "Continue" at bounding box center [628, 233] width 104 height 40
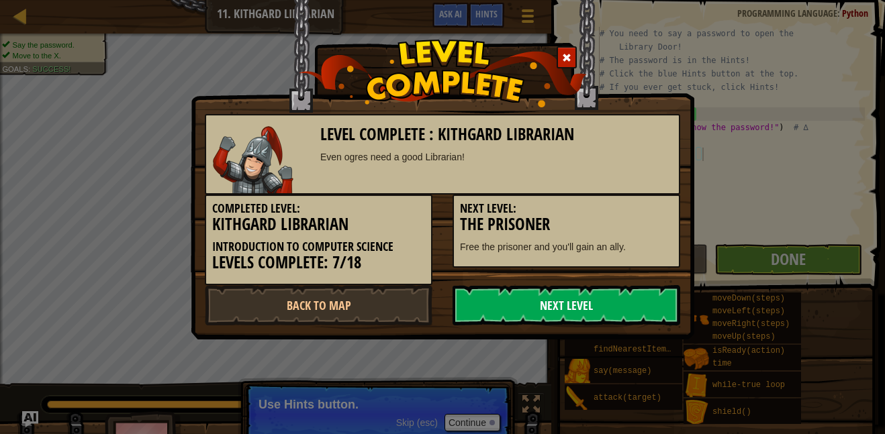
click at [503, 303] on link "Next Level" at bounding box center [566, 305] width 228 height 40
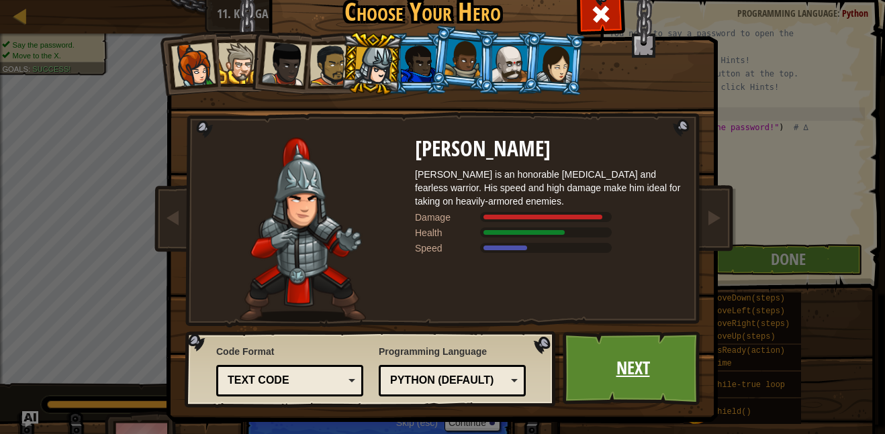
click at [607, 373] on link "Next" at bounding box center [632, 369] width 140 height 74
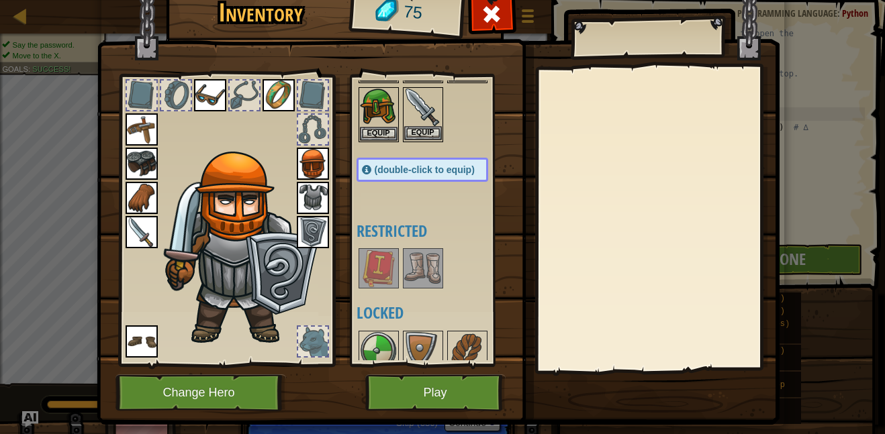
scroll to position [95, 0]
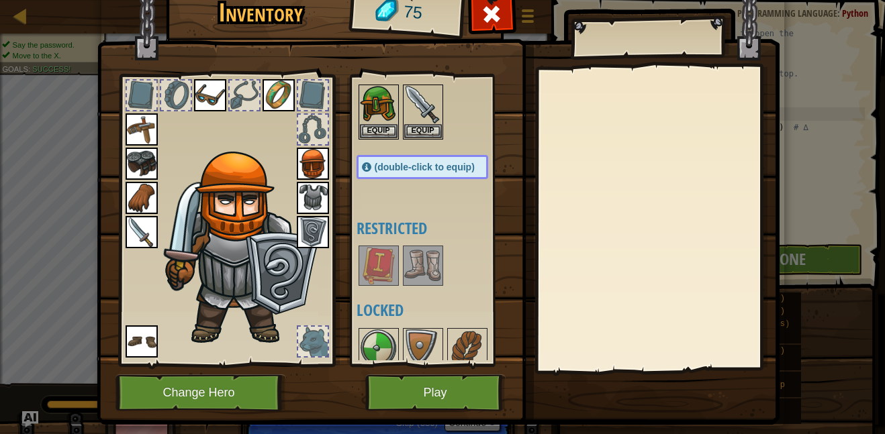
click at [378, 262] on img at bounding box center [379, 266] width 38 height 38
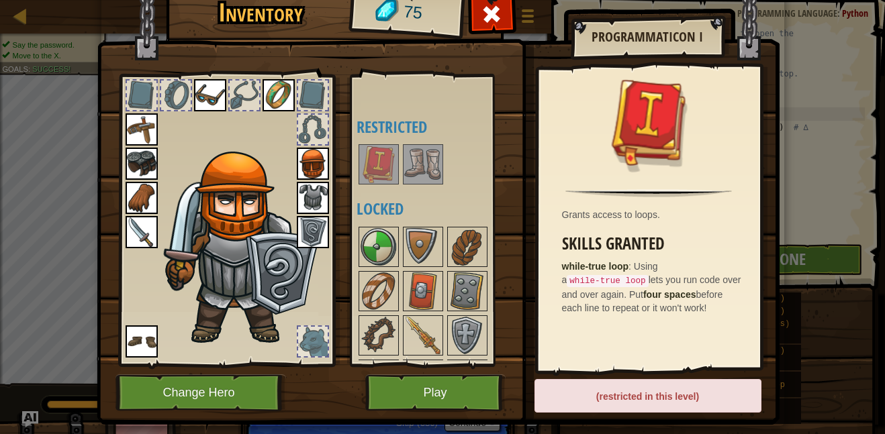
scroll to position [197, 0]
click at [414, 243] on img at bounding box center [423, 247] width 38 height 38
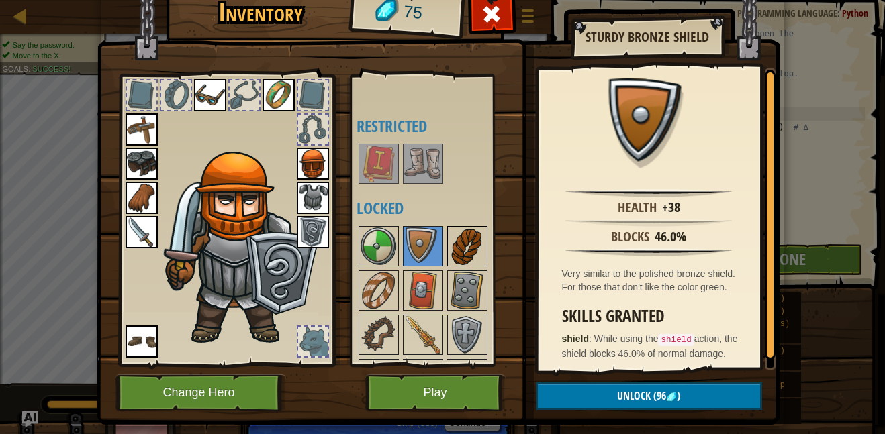
click at [462, 241] on img at bounding box center [467, 247] width 38 height 38
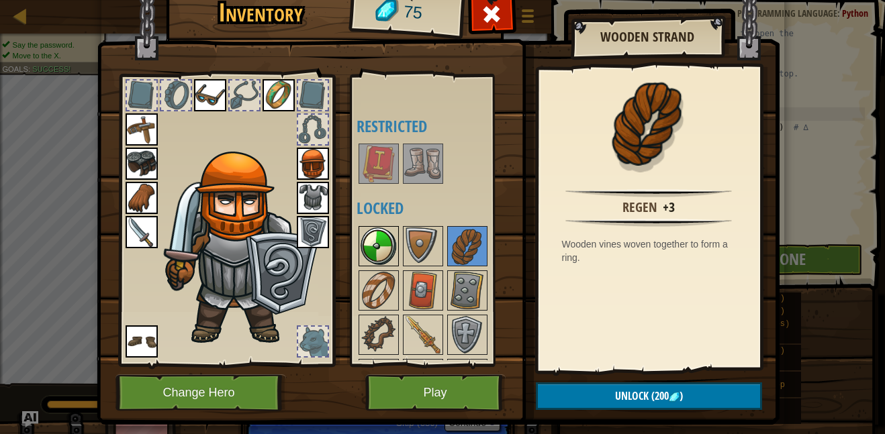
click at [380, 255] on img at bounding box center [379, 247] width 38 height 38
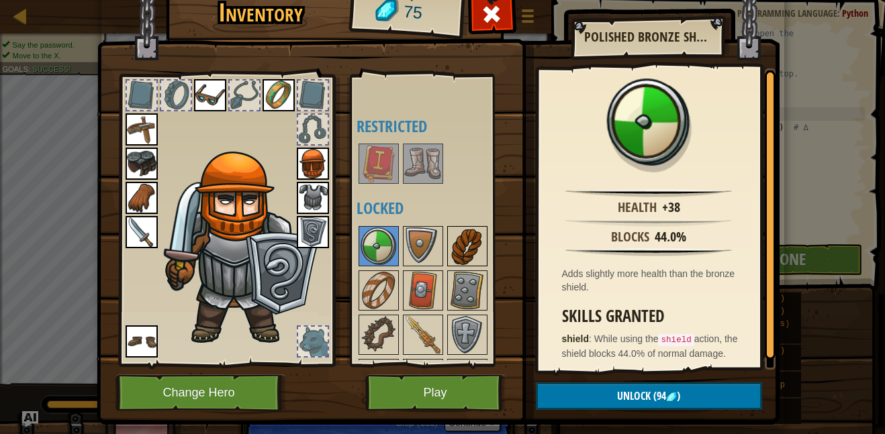
click at [462, 258] on img at bounding box center [467, 247] width 38 height 38
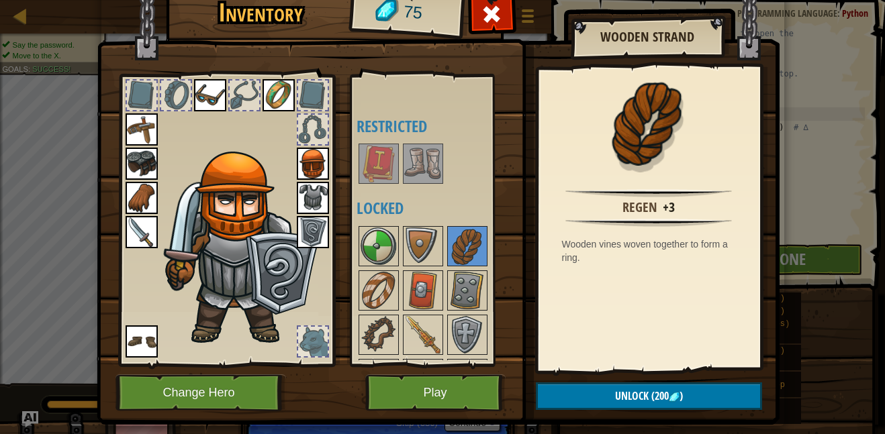
click at [386, 258] on img at bounding box center [379, 247] width 38 height 38
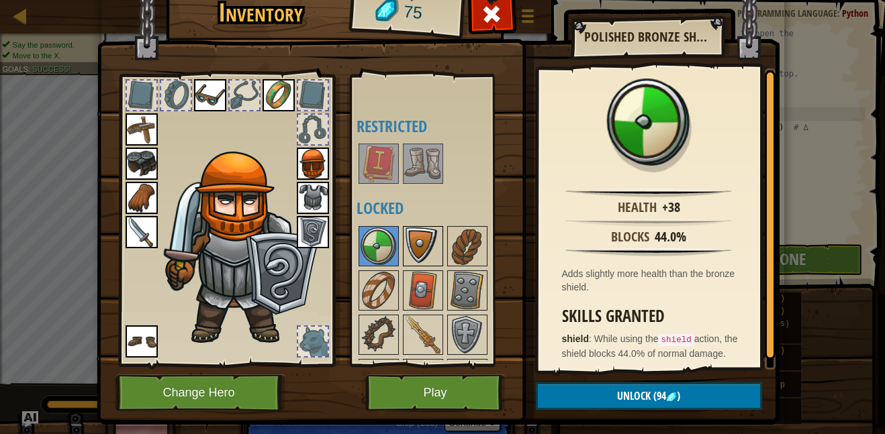
click at [415, 251] on img at bounding box center [423, 247] width 38 height 38
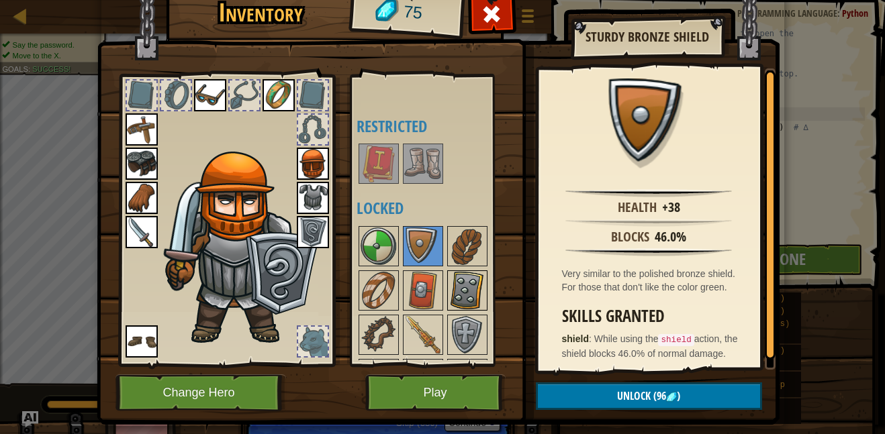
click at [454, 280] on img at bounding box center [467, 291] width 38 height 38
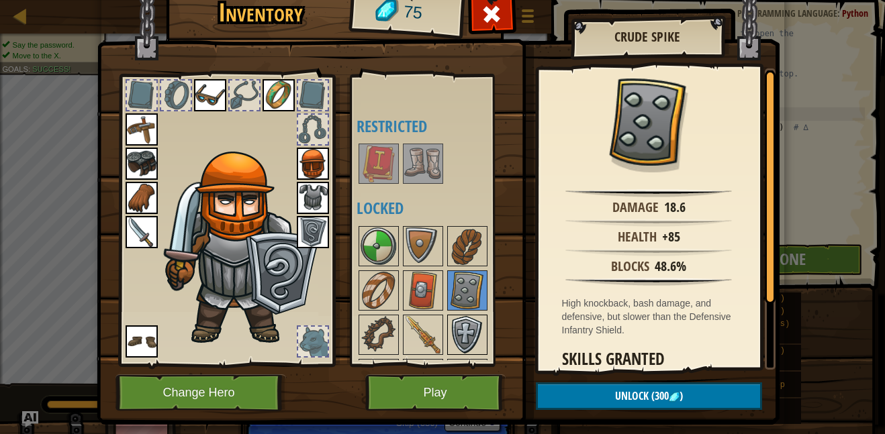
click at [467, 323] on img at bounding box center [467, 335] width 38 height 38
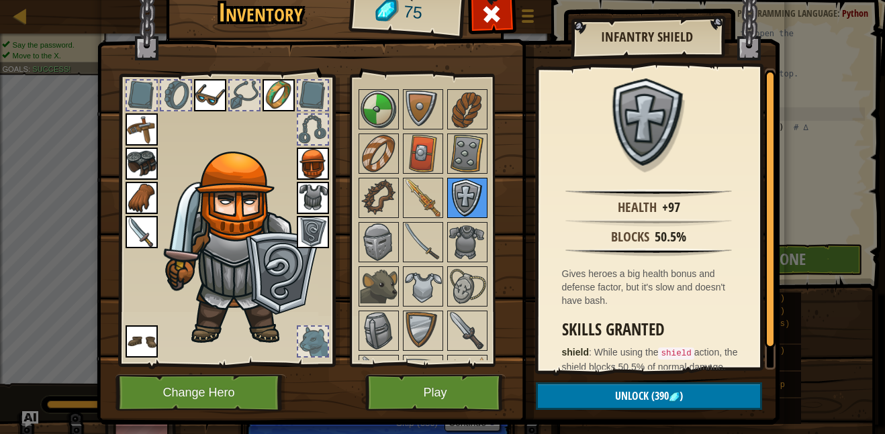
scroll to position [372, 0]
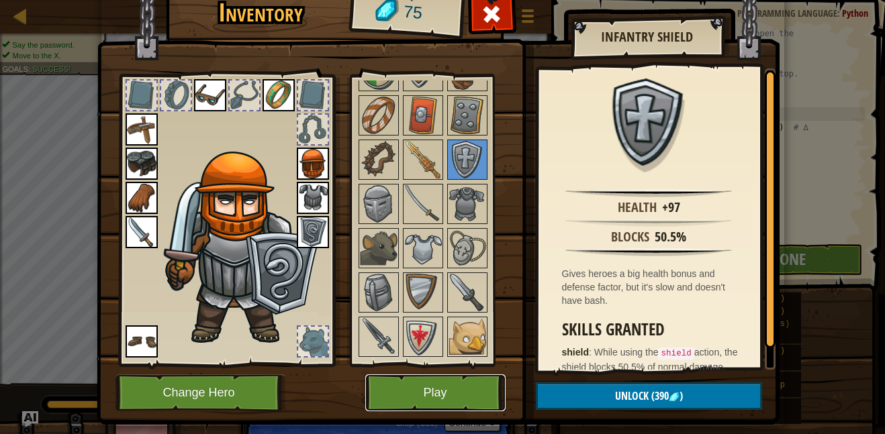
click at [462, 379] on button "Play" at bounding box center [435, 392] width 140 height 37
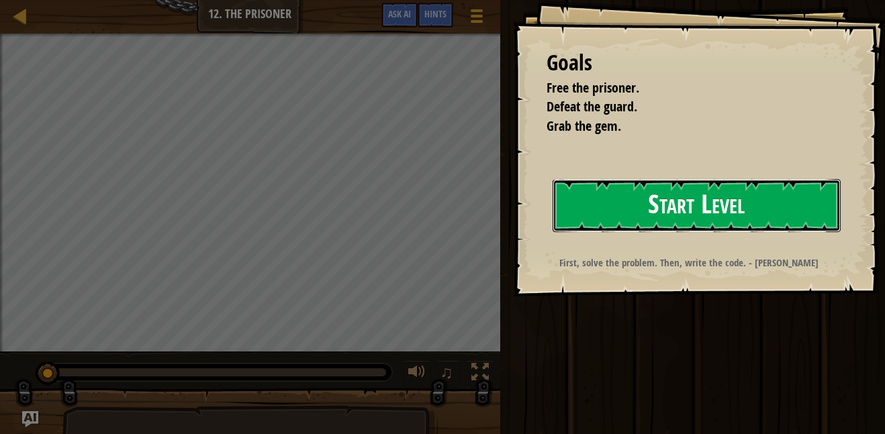
click at [717, 199] on button "Start Level" at bounding box center [696, 205] width 288 height 53
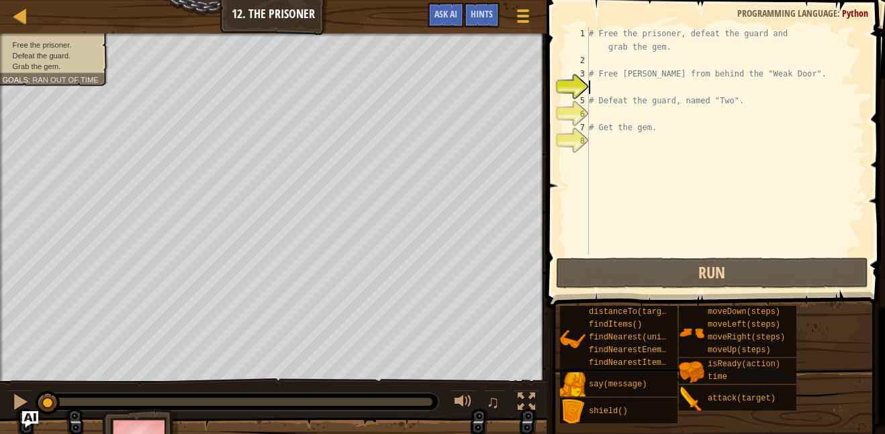
click at [609, 85] on div "# Free the prisoner, defeat the guard and grab the gem. # Free Patrick from beh…" at bounding box center [725, 161] width 279 height 268
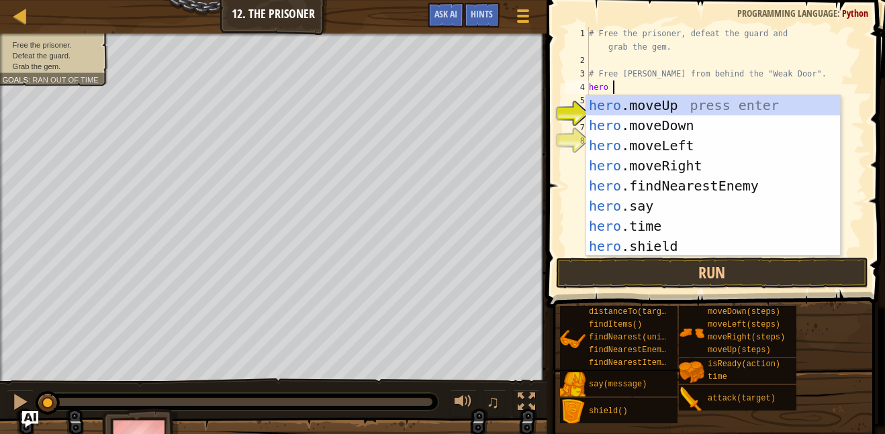
scroll to position [6, 1]
type textarea "hero."
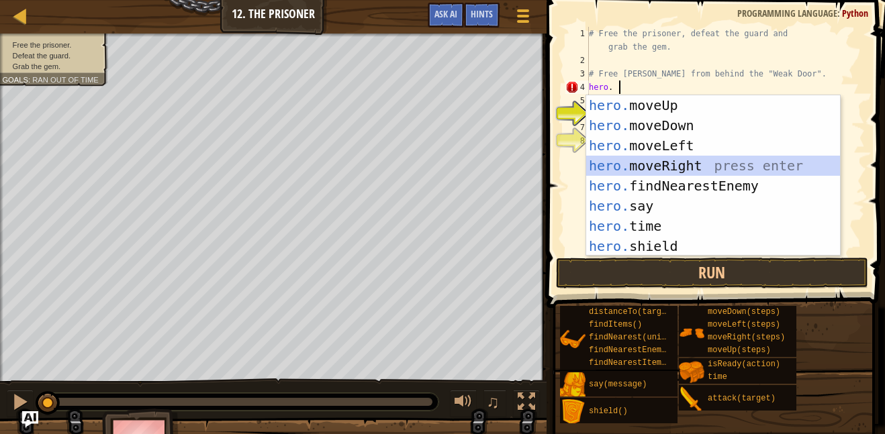
click at [627, 165] on div "hero. moveUp press enter hero. moveDown press enter hero. moveLeft press enter …" at bounding box center [713, 195] width 254 height 201
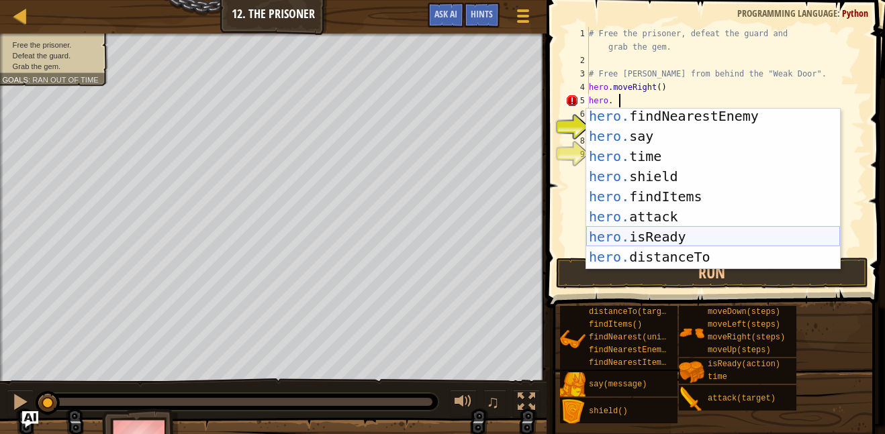
scroll to position [83, 0]
click at [628, 212] on div "hero. findNearestEnemy press enter hero. say press enter hero. time press enter…" at bounding box center [713, 206] width 254 height 201
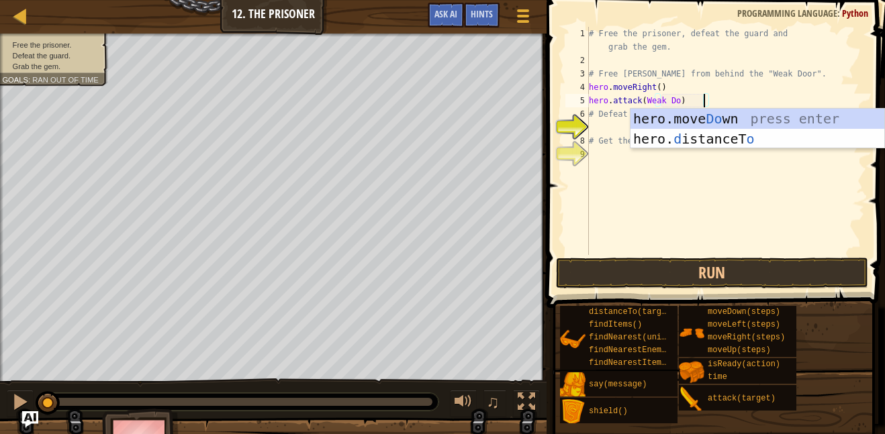
scroll to position [6, 5]
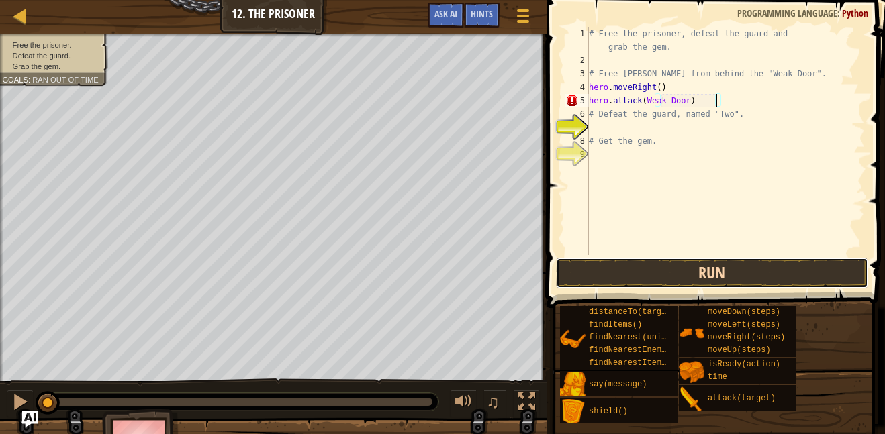
click at [599, 284] on button "Run" at bounding box center [712, 273] width 313 height 31
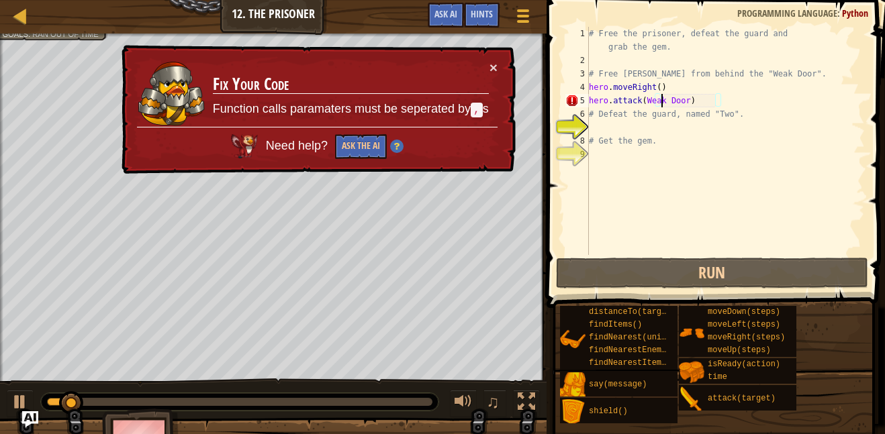
click at [660, 104] on div "# Free the prisoner, defeat the guard and grab the gem. # Free Patrick from beh…" at bounding box center [725, 161] width 279 height 268
click at [658, 99] on div "# Free the prisoner, defeat the guard and grab the gem. # Free Patrick from beh…" at bounding box center [725, 161] width 279 height 268
click at [660, 105] on div "# Free the prisoner, defeat the guard and grab the gem. # Free Patrick from beh…" at bounding box center [725, 161] width 279 height 268
click at [657, 106] on div "# Free the prisoner, defeat the guard and grab the gem. # Free Patrick from beh…" at bounding box center [725, 161] width 279 height 268
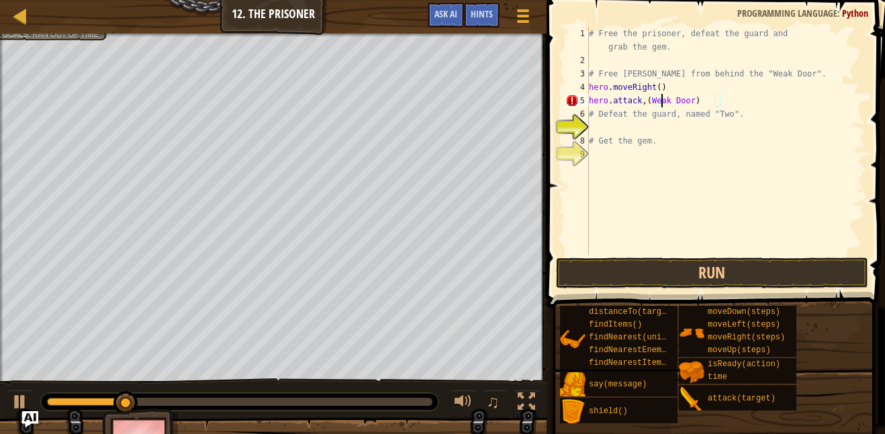
scroll to position [6, 2]
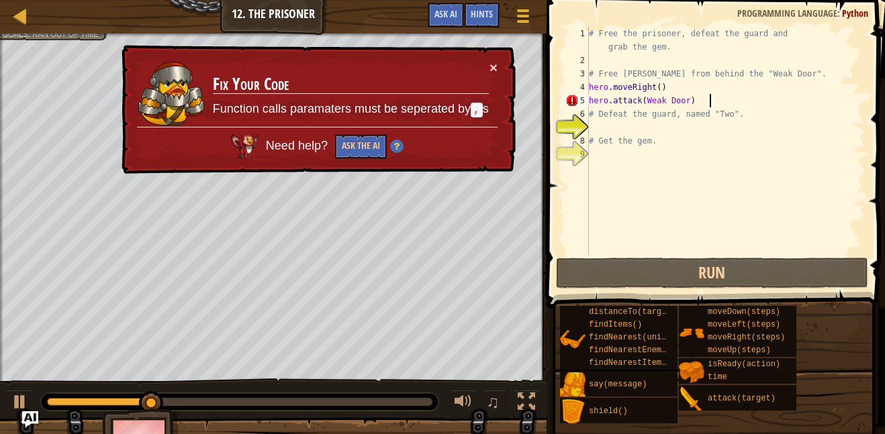
click at [711, 97] on div "# Free the prisoner, defeat the guard and grab the gem. # Free Patrick from beh…" at bounding box center [725, 161] width 279 height 268
drag, startPoint x: 683, startPoint y: 101, endPoint x: 587, endPoint y: 99, distance: 96.0
click at [587, 99] on div "hero.attack(Weak Door) 1 2 3 4 5 6 7 8 9 # Free the prisoner, defeat the guard …" at bounding box center [713, 141] width 302 height 228
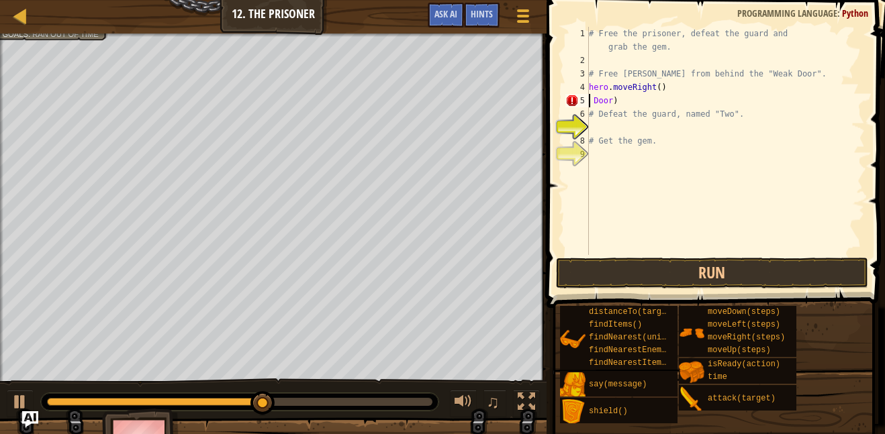
type textarea "Door)"
